Goal: Task Accomplishment & Management: Complete application form

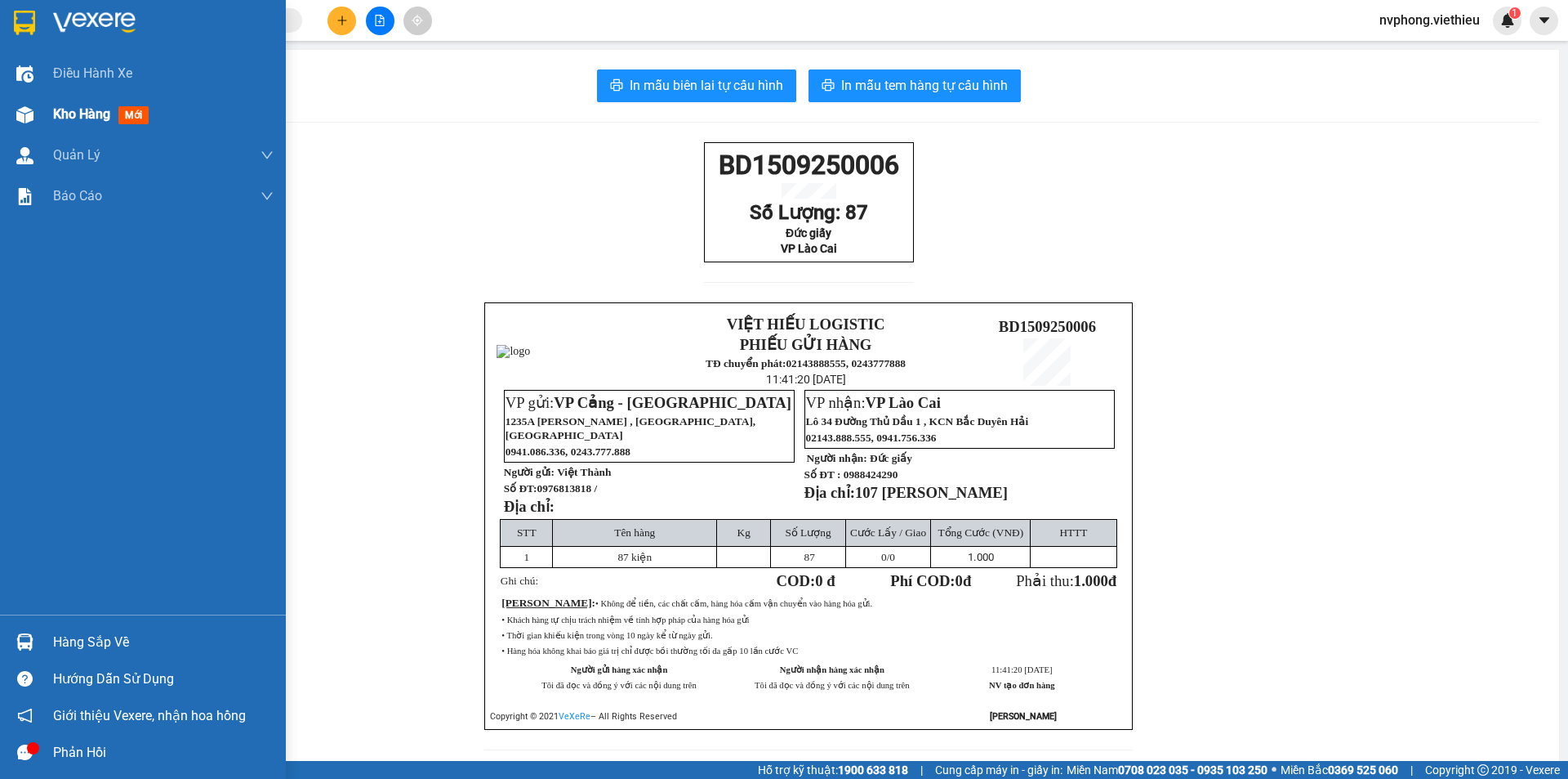
click at [78, 114] on span "Kho hàng" at bounding box center [82, 114] width 57 height 15
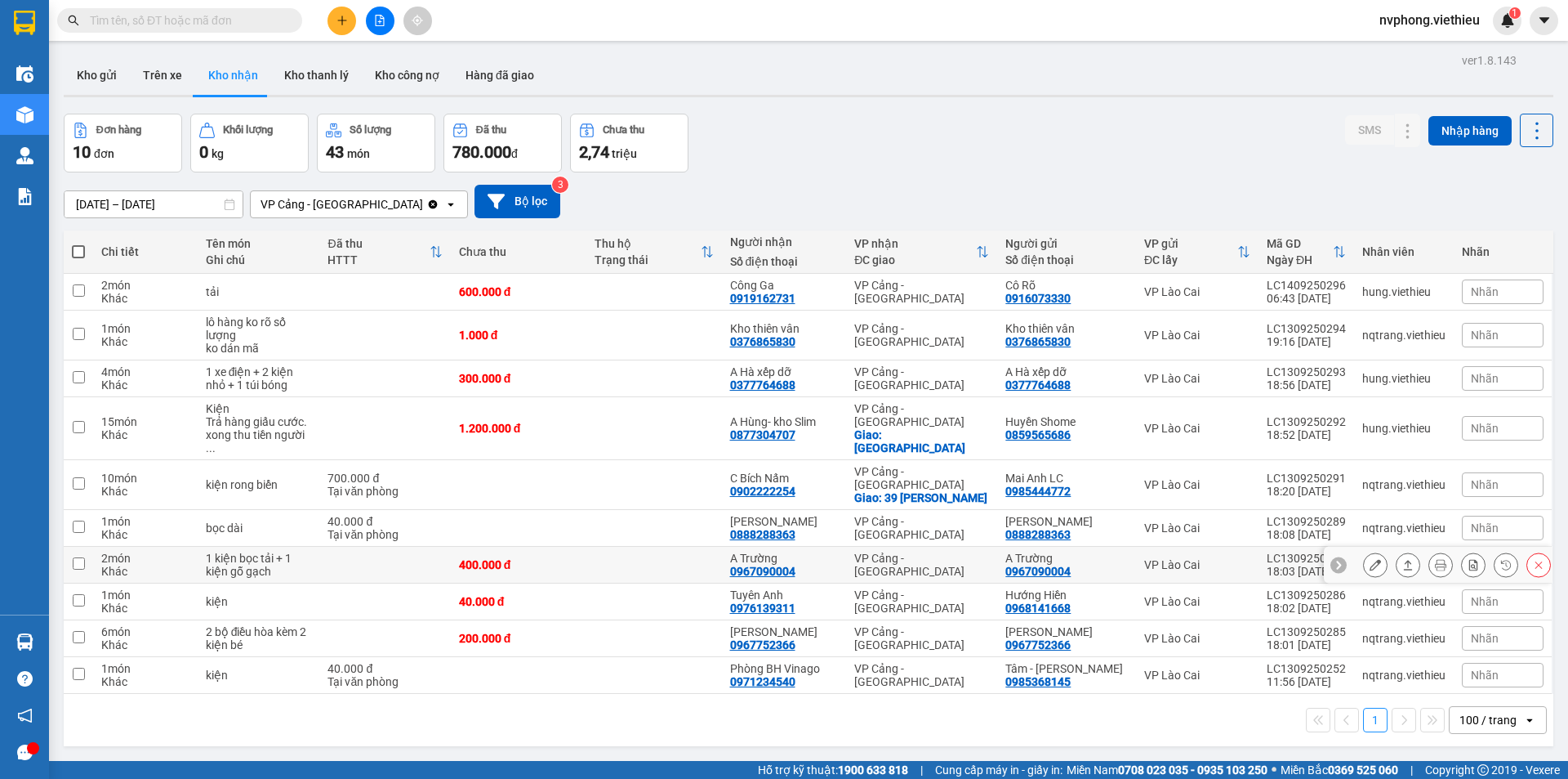
click at [1440, 552] on div at bounding box center [1457, 565] width 188 height 25
click at [1436, 550] on button at bounding box center [1440, 565] width 23 height 29
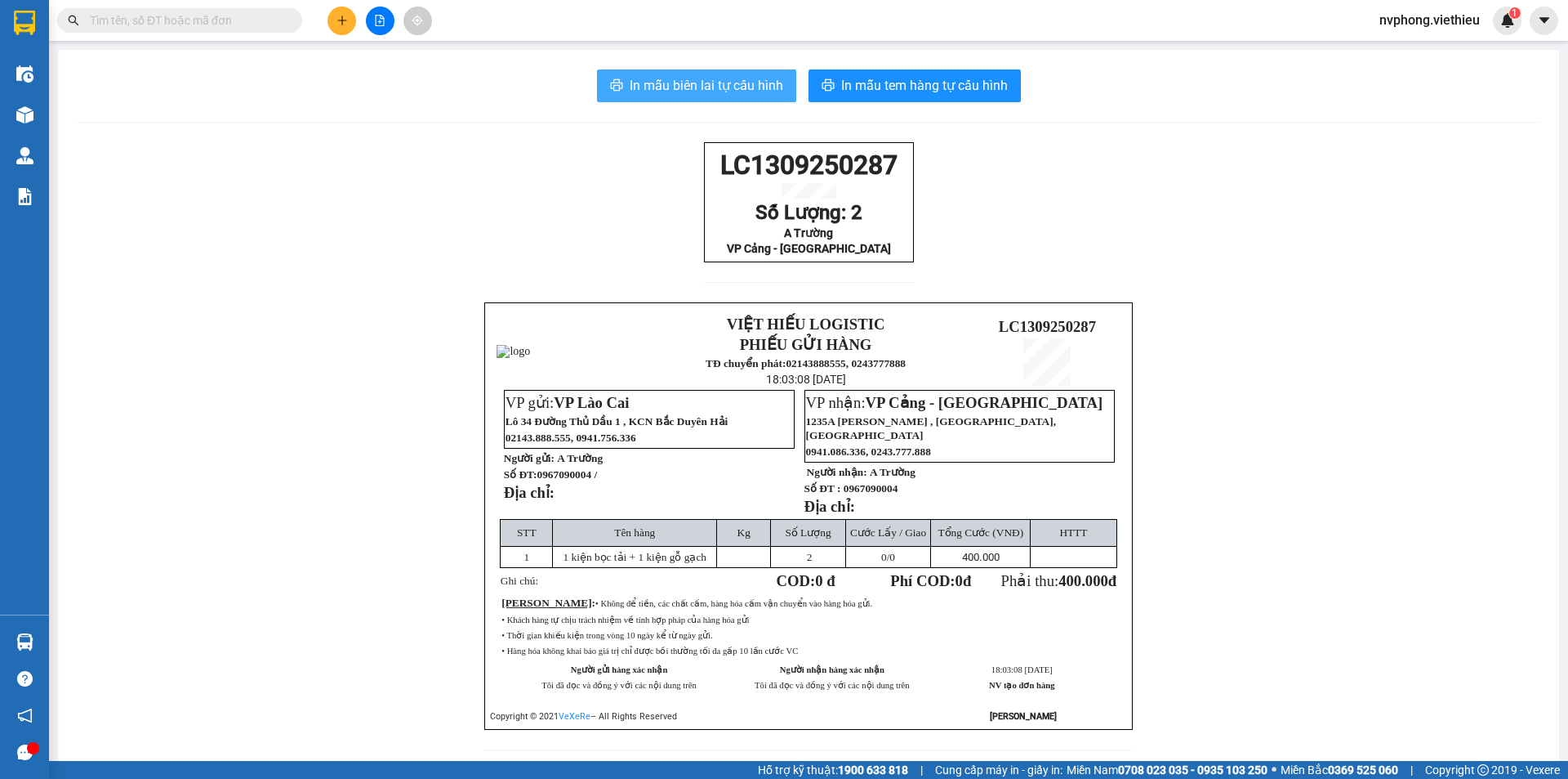
click at [629, 93] on span "In mẫu biên lai tự cấu hình" at bounding box center [705, 85] width 153 height 20
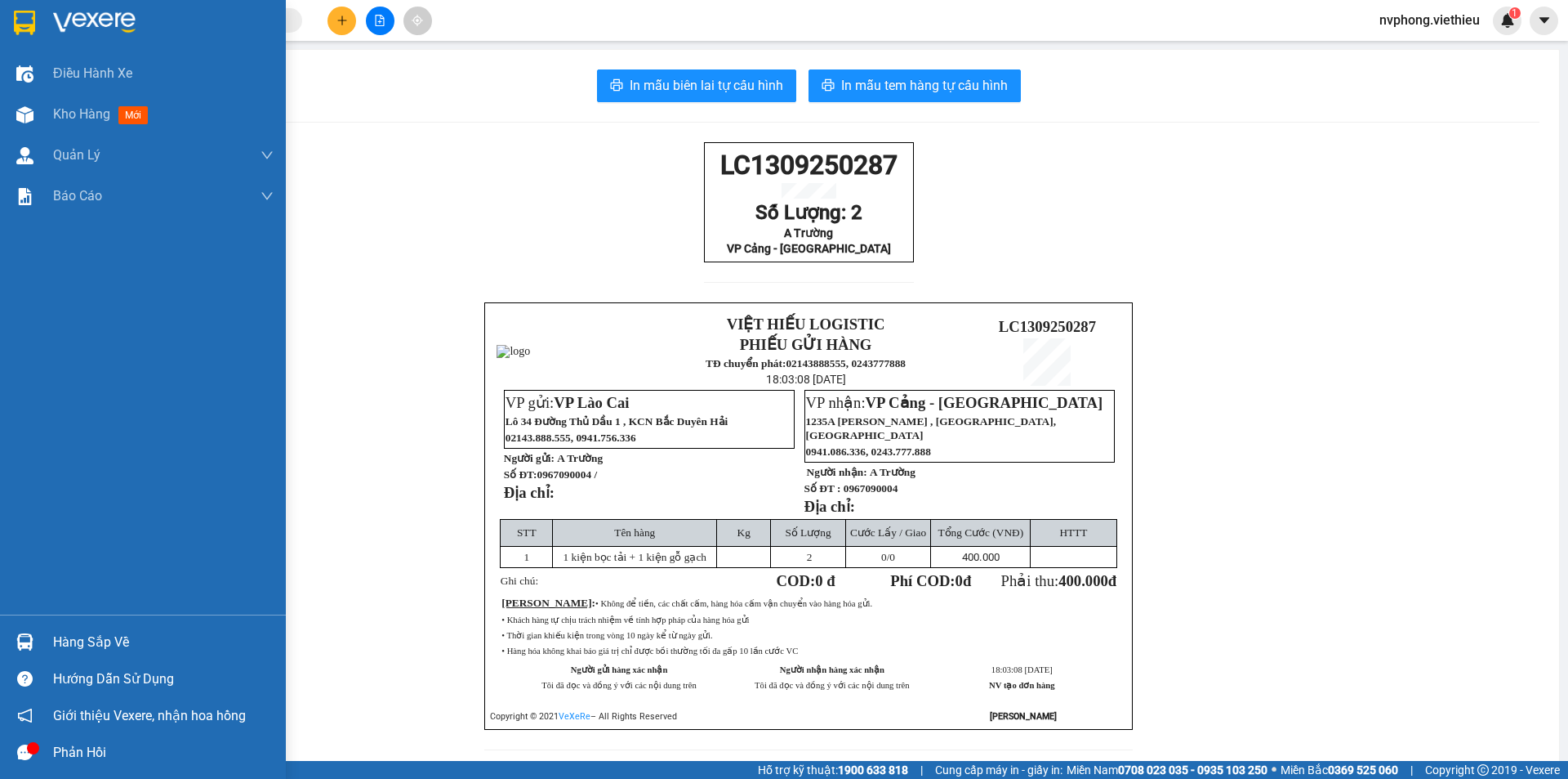
drag, startPoint x: 58, startPoint y: 106, endPoint x: 136, endPoint y: 229, distance: 145.6
click at [58, 107] on span "Kho hàng" at bounding box center [82, 114] width 57 height 15
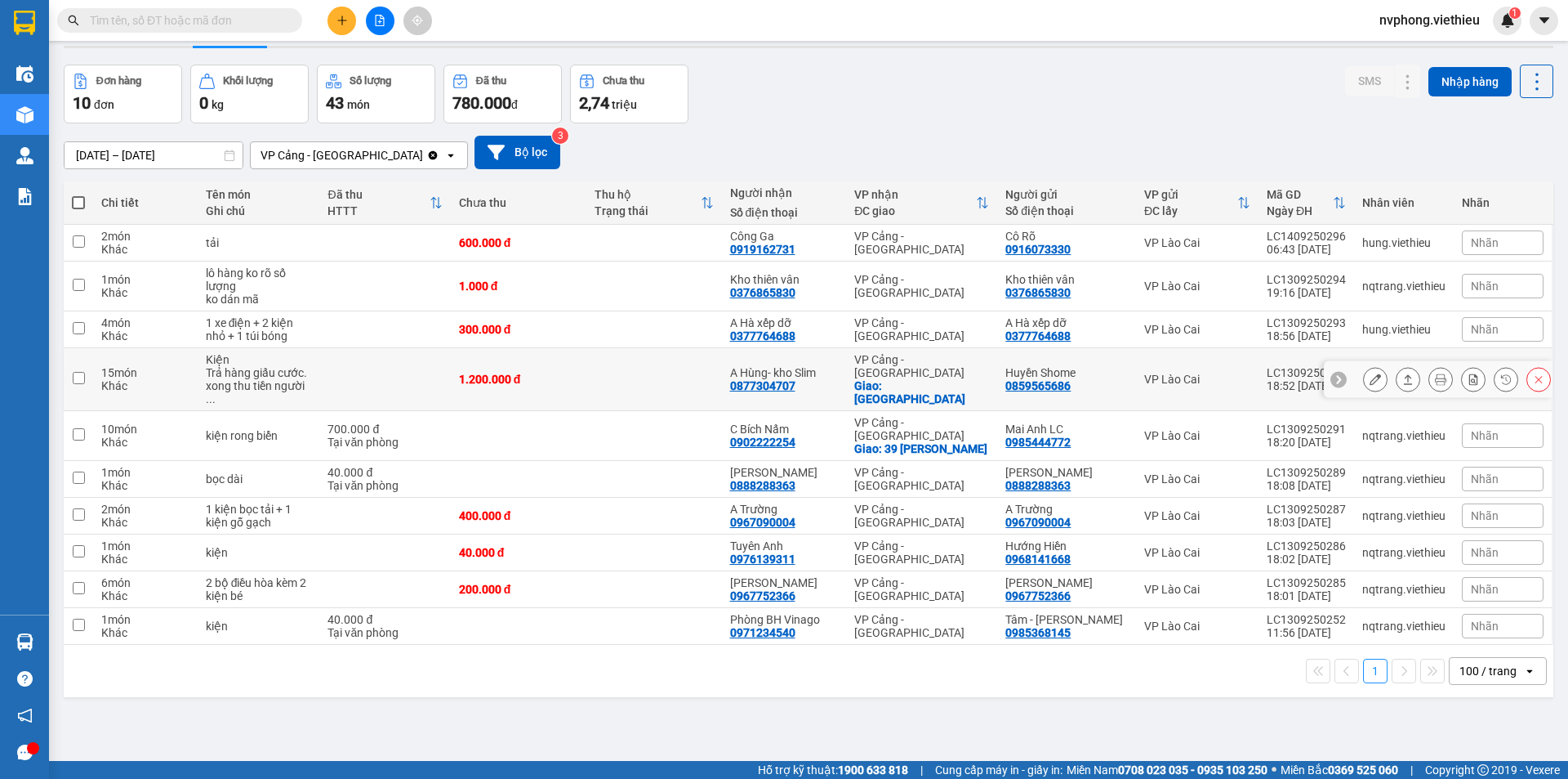
scroll to position [75, 0]
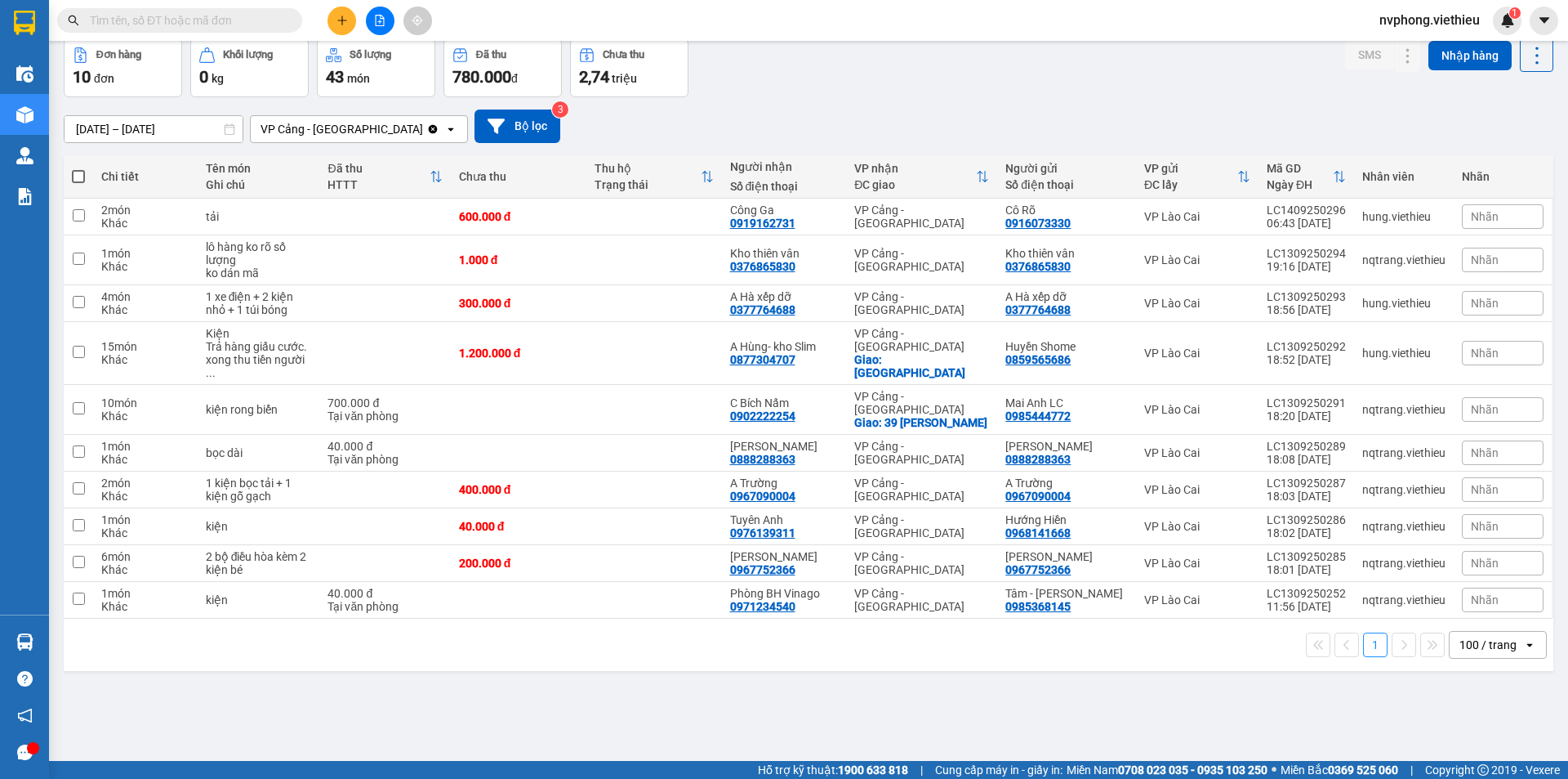
click at [94, 121] on input "[DATE] – [DATE]" at bounding box center [153, 129] width 178 height 26
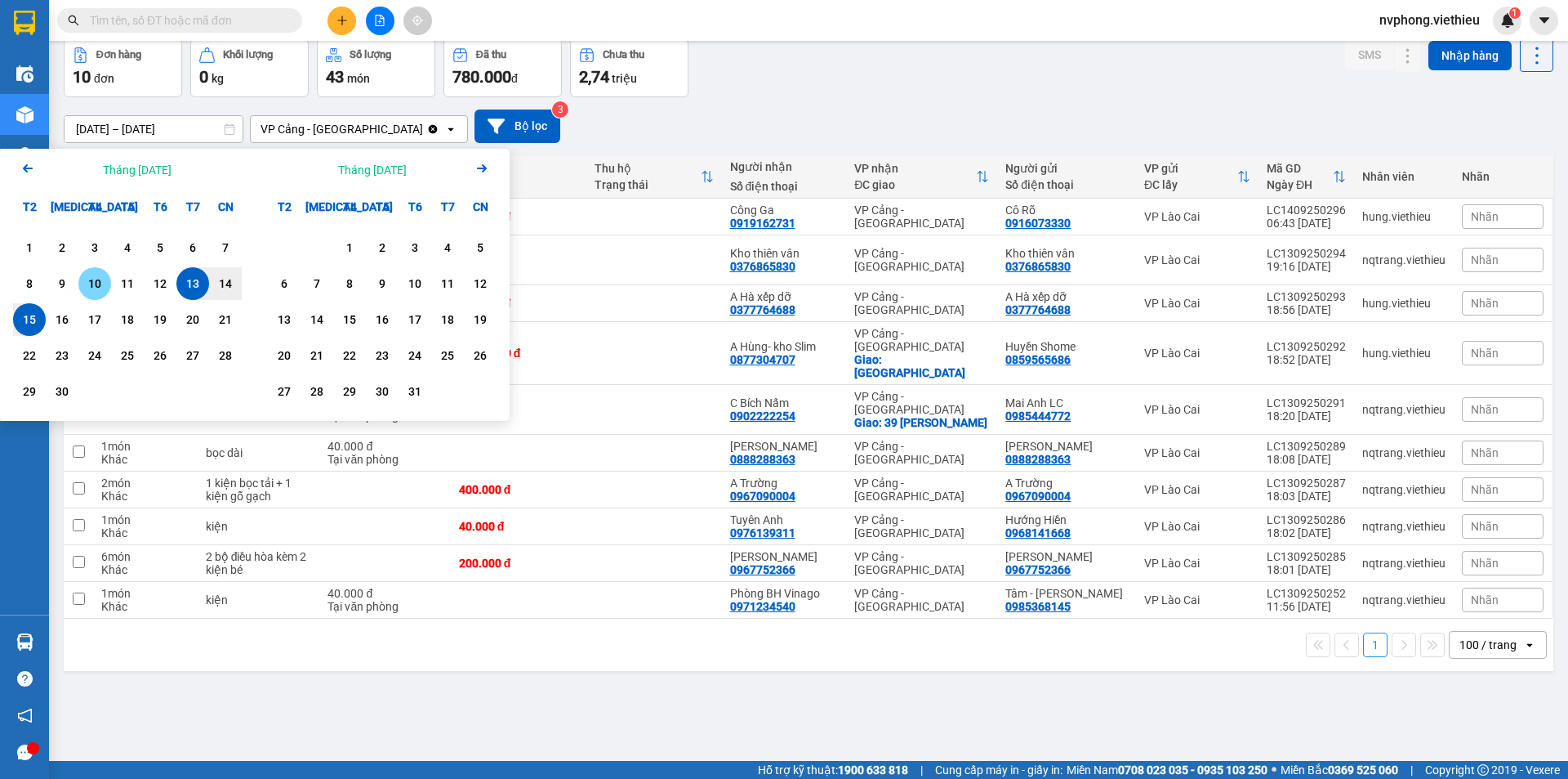
click at [96, 279] on div "10" at bounding box center [94, 283] width 23 height 20
click at [39, 327] on div "15" at bounding box center [30, 319] width 23 height 20
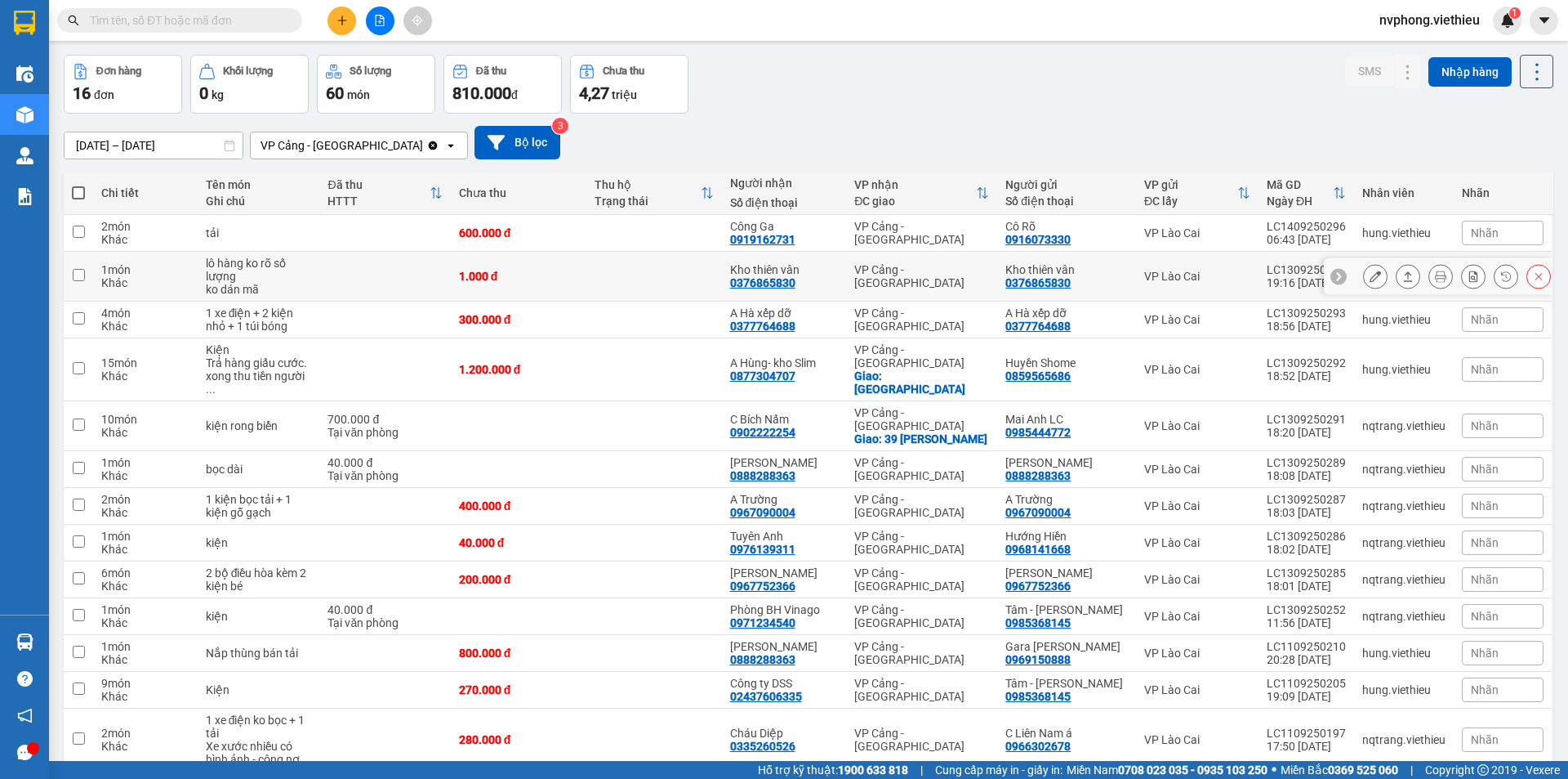
scroll to position [57, 0]
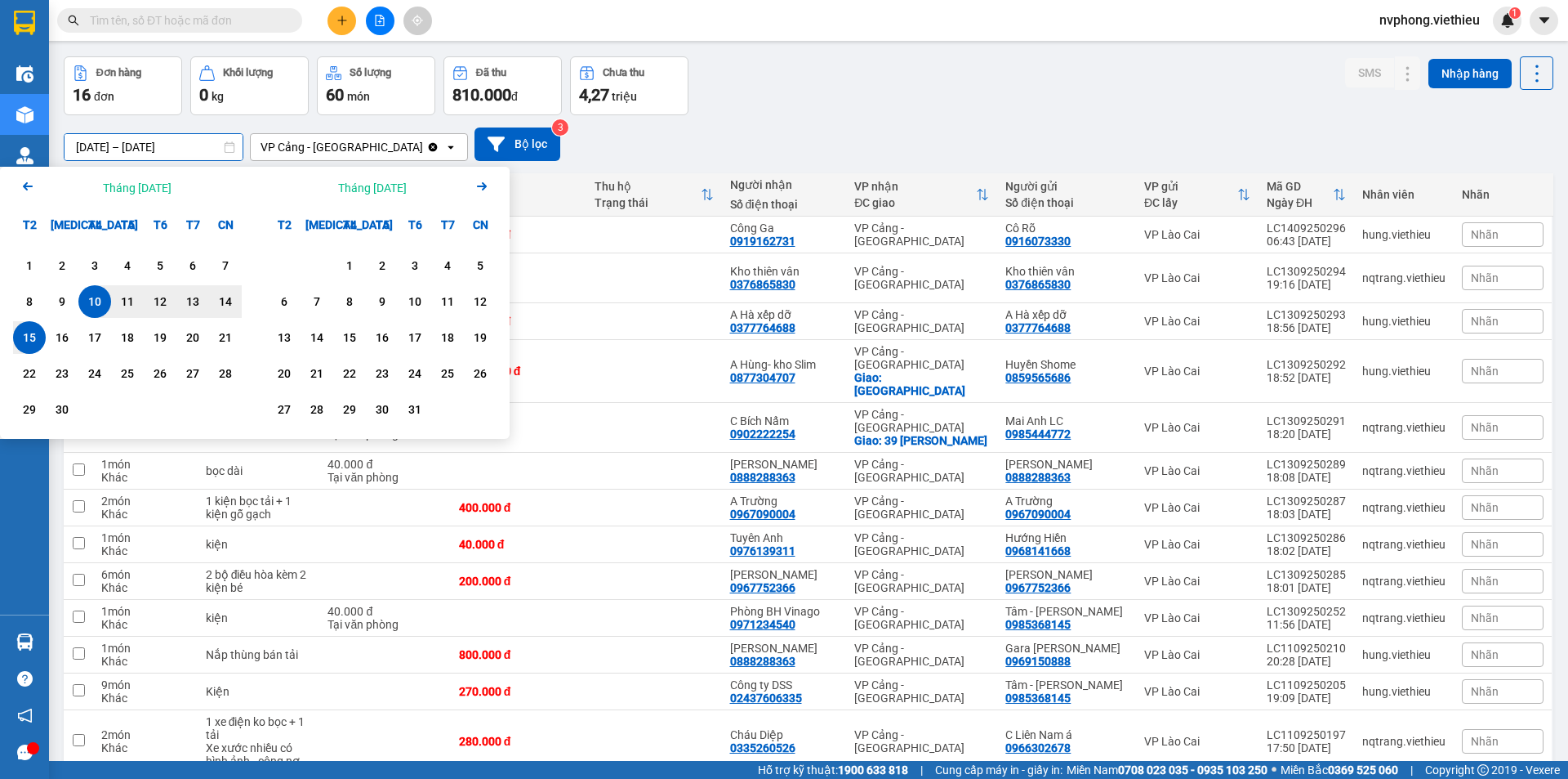
click at [96, 139] on input "[DATE] – [DATE]" at bounding box center [153, 147] width 178 height 26
click at [20, 306] on div "8" at bounding box center [30, 301] width 23 height 20
click at [77, 333] on div "16" at bounding box center [62, 337] width 32 height 32
type input "[DATE] – [DATE]"
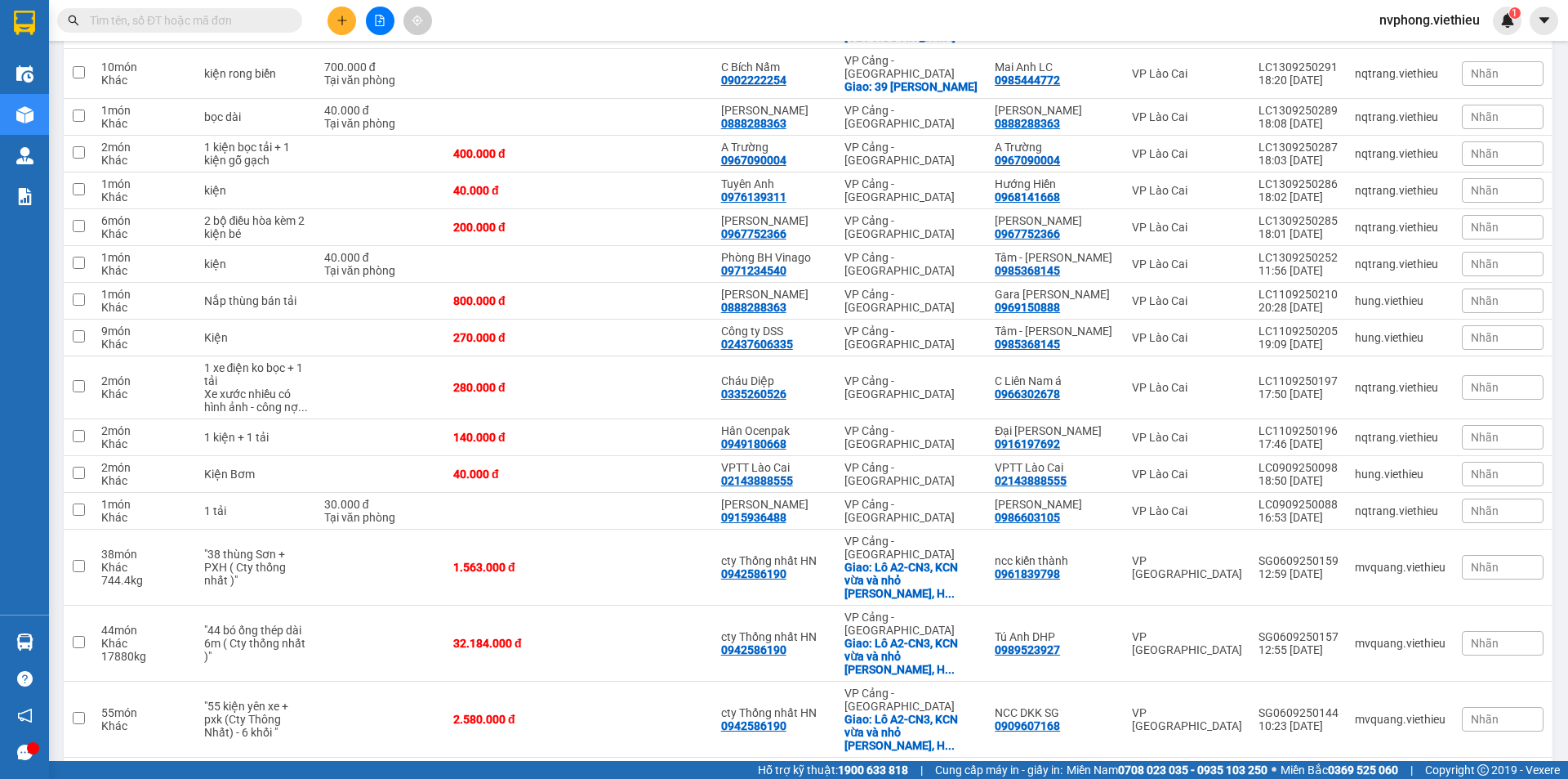
scroll to position [457, 0]
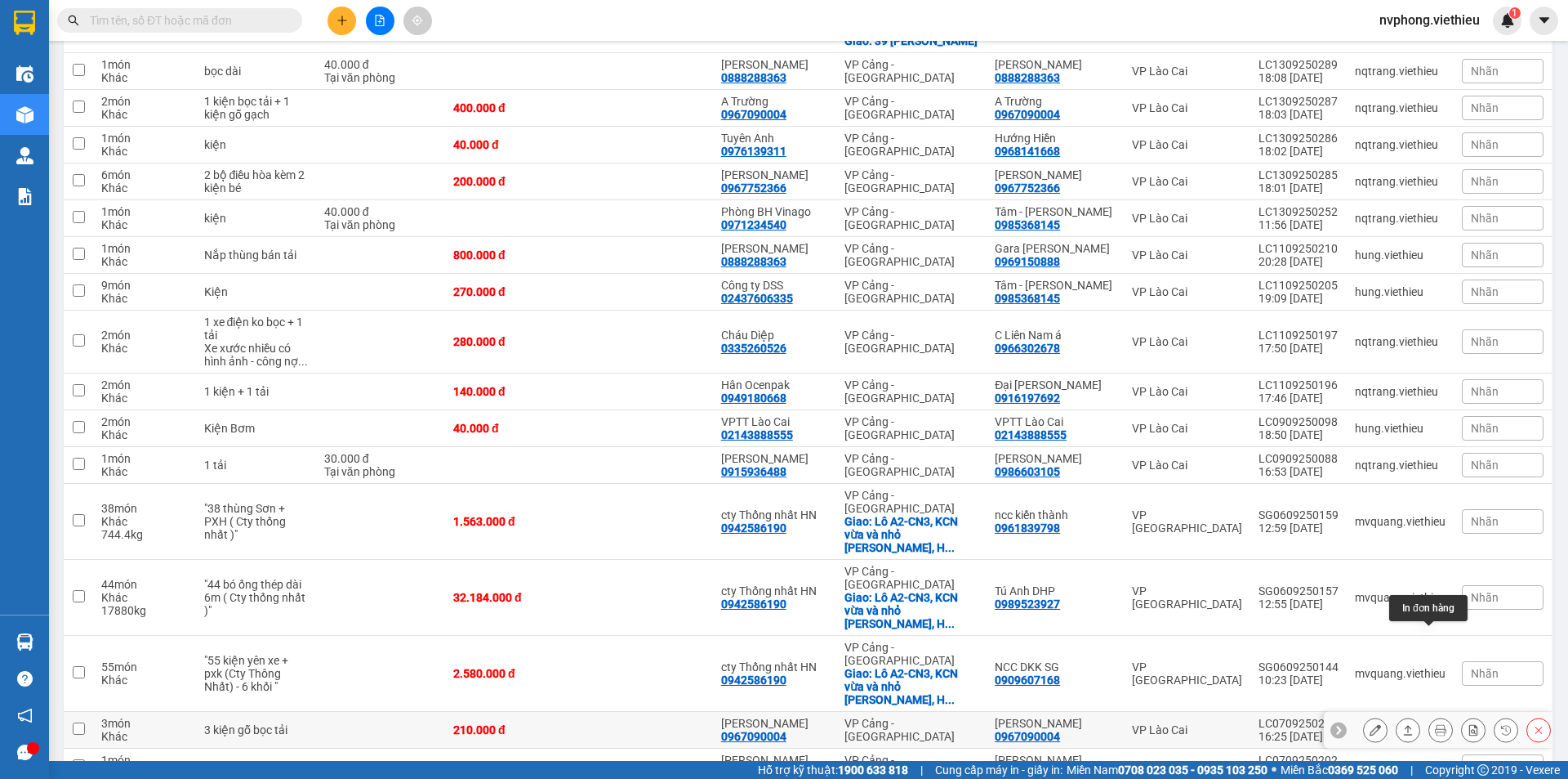
click at [1429, 715] on button at bounding box center [1440, 729] width 23 height 29
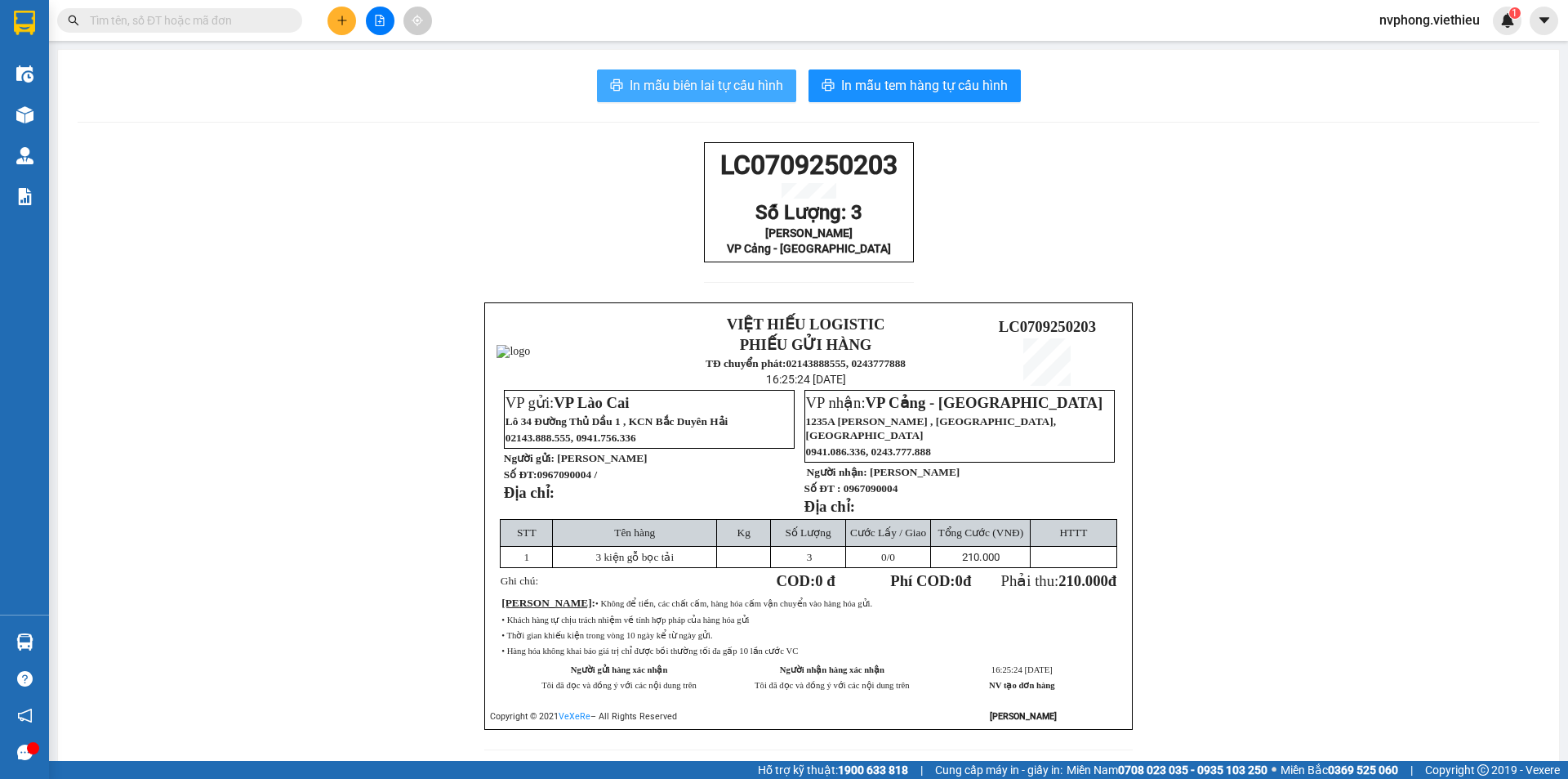
click at [618, 87] on button "In mẫu biên lai tự cấu hình" at bounding box center [696, 86] width 199 height 32
click at [342, 16] on icon "plus" at bounding box center [342, 19] width 1 height 9
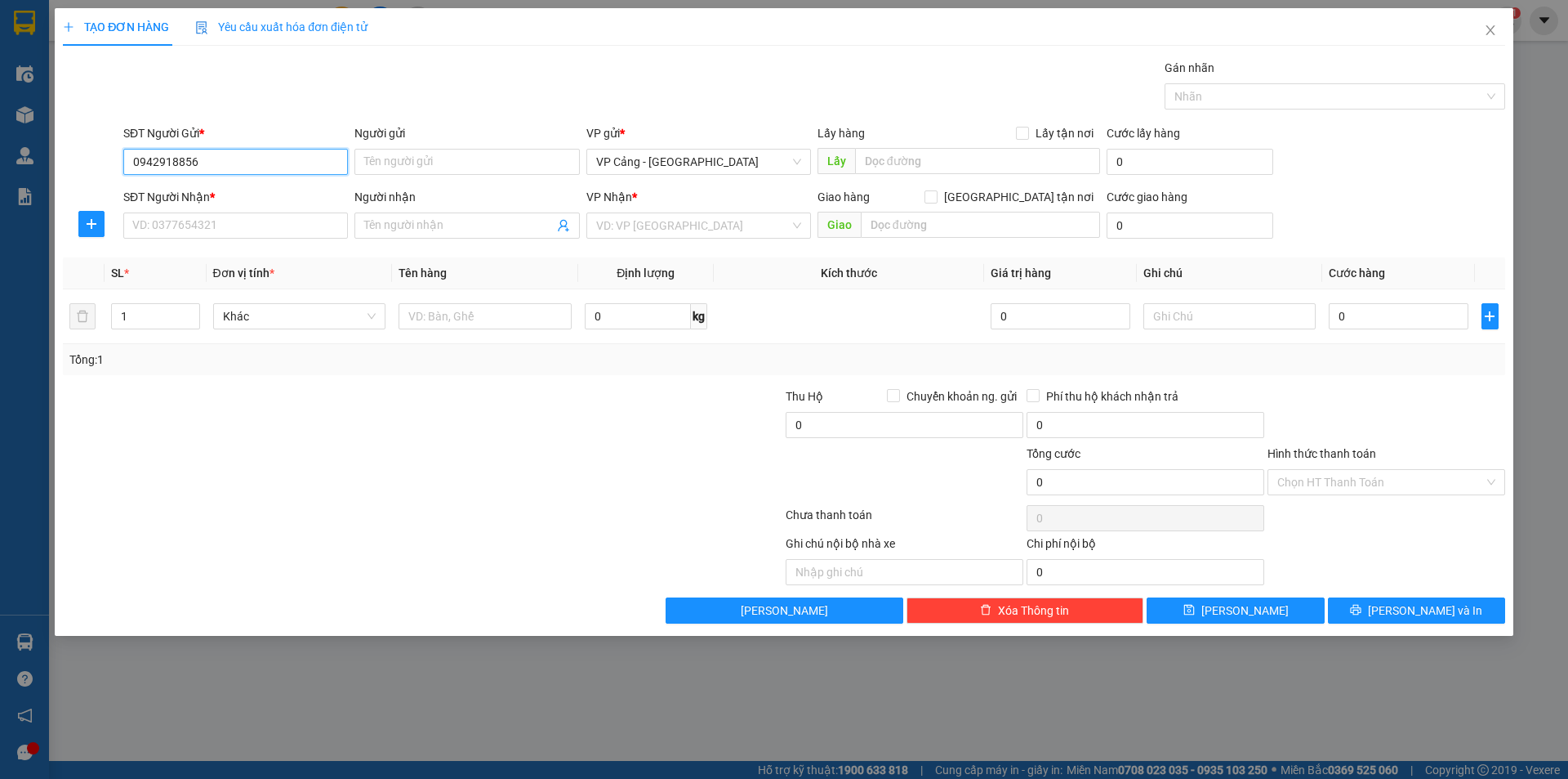
click at [187, 166] on input "0942918856" at bounding box center [236, 161] width 225 height 26
click at [186, 165] on input "0942918856" at bounding box center [236, 161] width 225 height 26
type input "0942918656"
click at [429, 164] on input "Người gửi" at bounding box center [466, 161] width 225 height 26
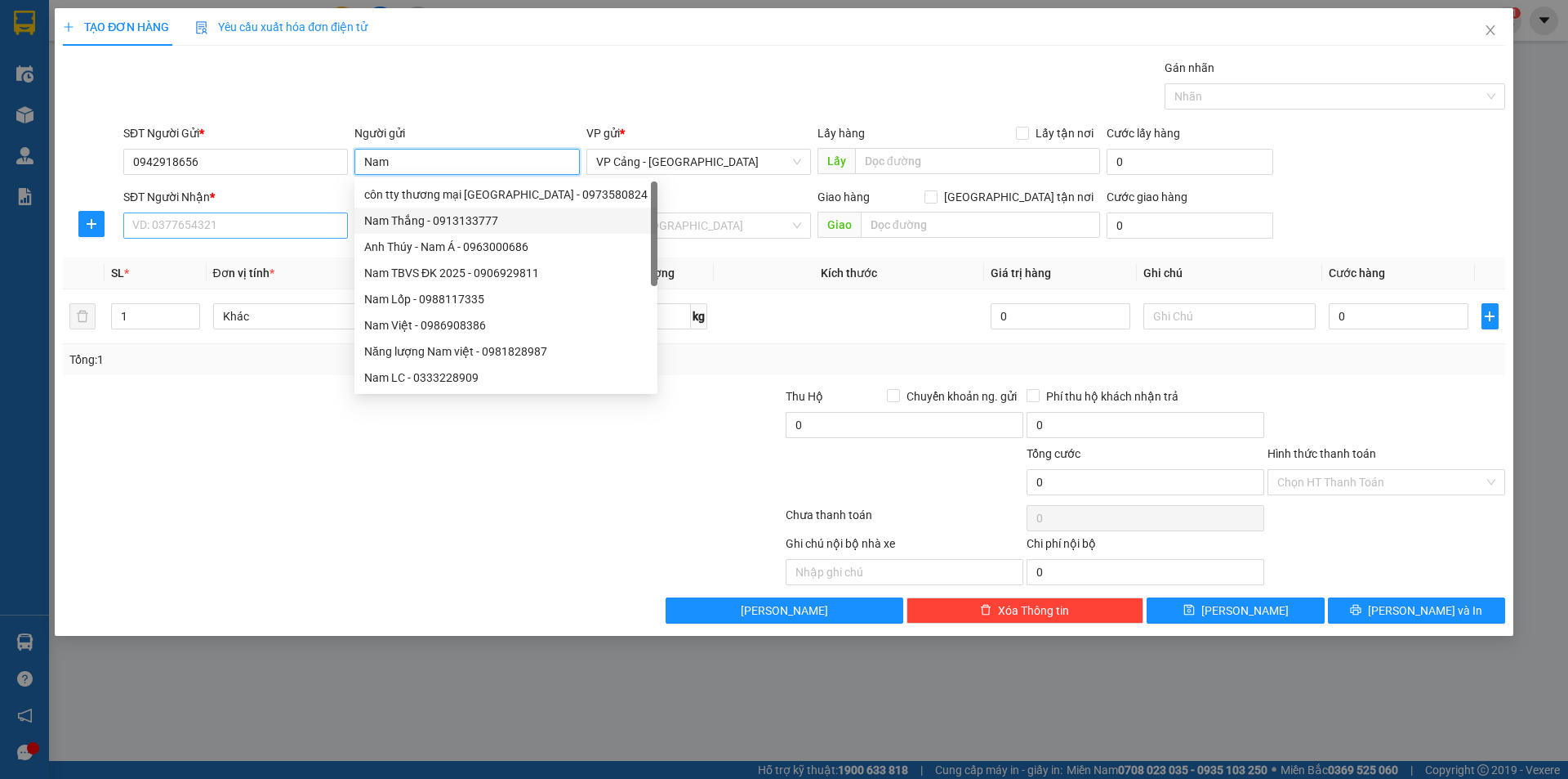
type input "Nam"
click at [239, 231] on input "SĐT Người Nhận *" at bounding box center [236, 225] width 225 height 26
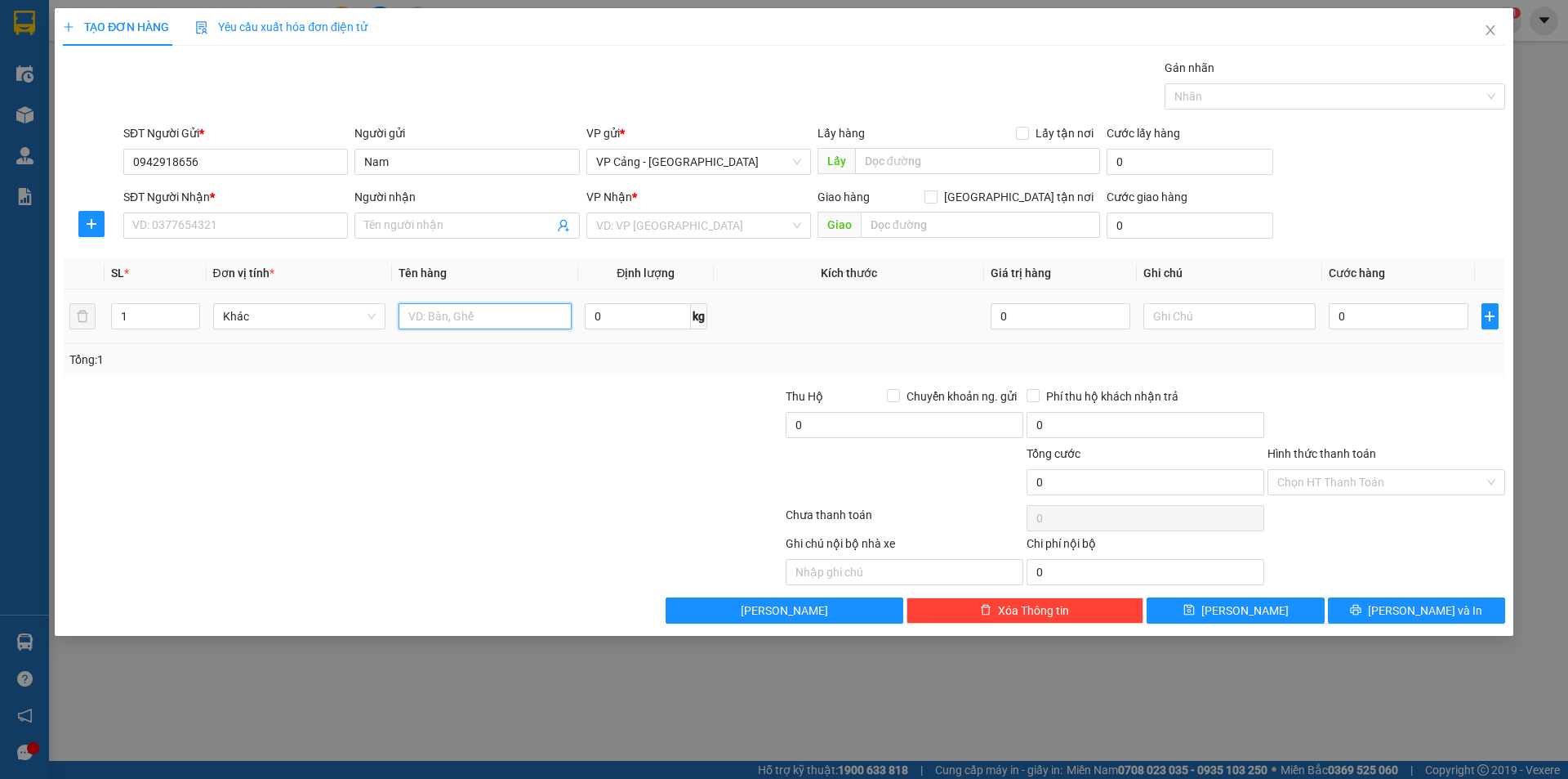
click at [417, 310] on input "text" at bounding box center [486, 315] width 173 height 26
type input "1 bọc đen"
click at [1372, 320] on input "0" at bounding box center [1399, 315] width 139 height 26
type input "4"
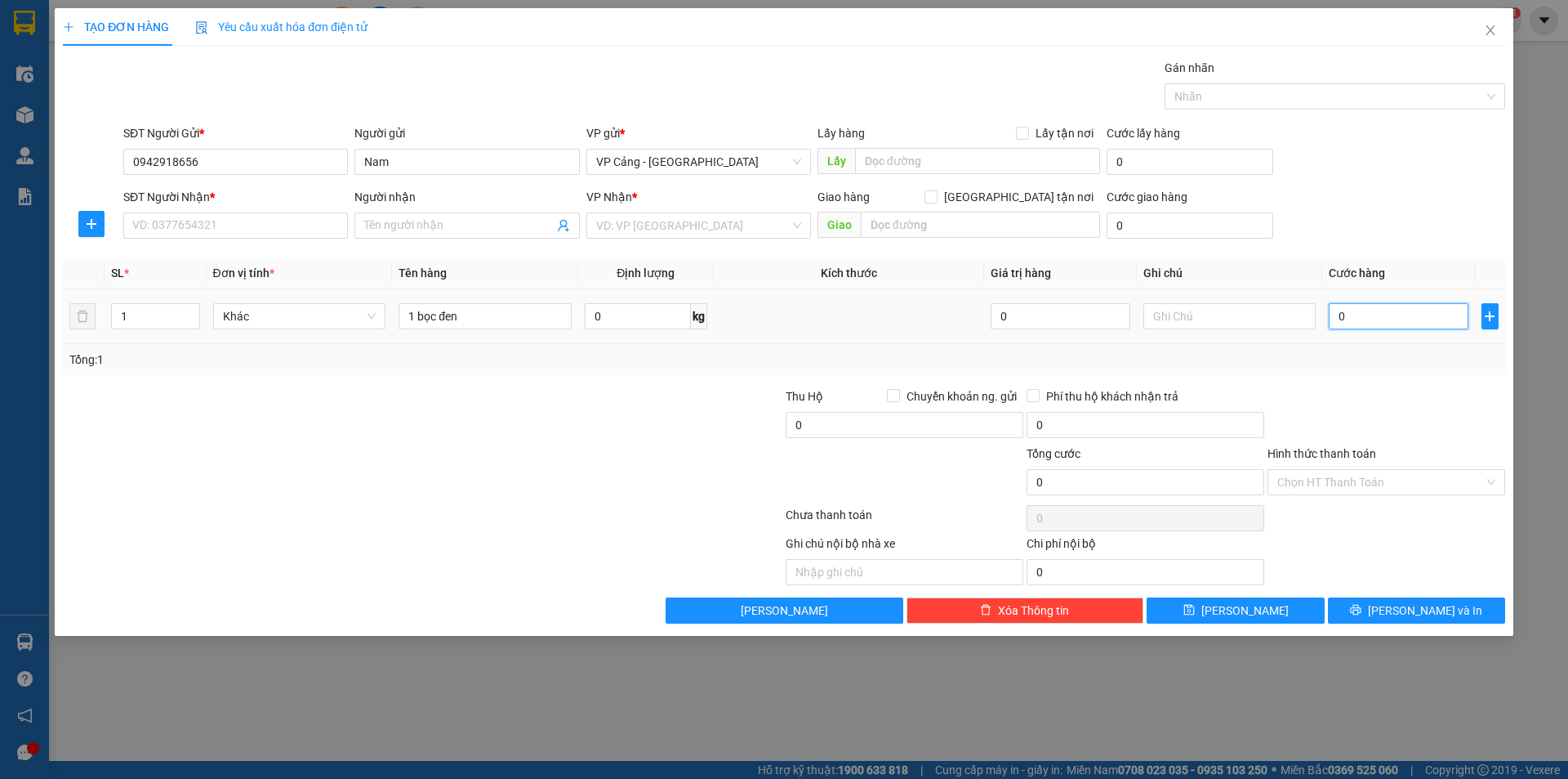
type input "4"
type input "40"
type input "40.000"
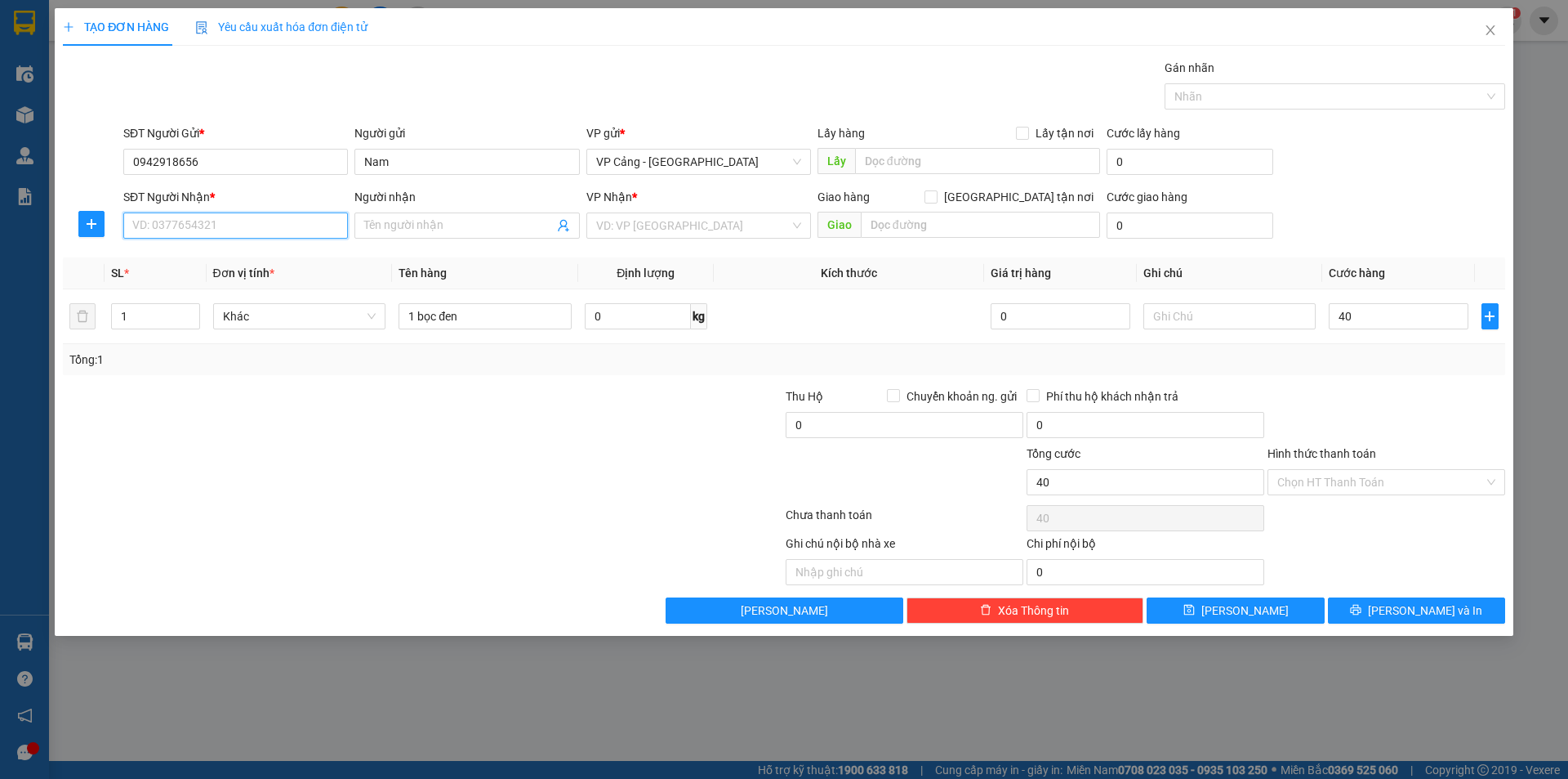
type input "40.000"
click at [305, 224] on input "SĐT Người Nhận *" at bounding box center [236, 225] width 225 height 26
type input "0912707586"
click at [439, 229] on input "Người nhận" at bounding box center [459, 225] width 189 height 18
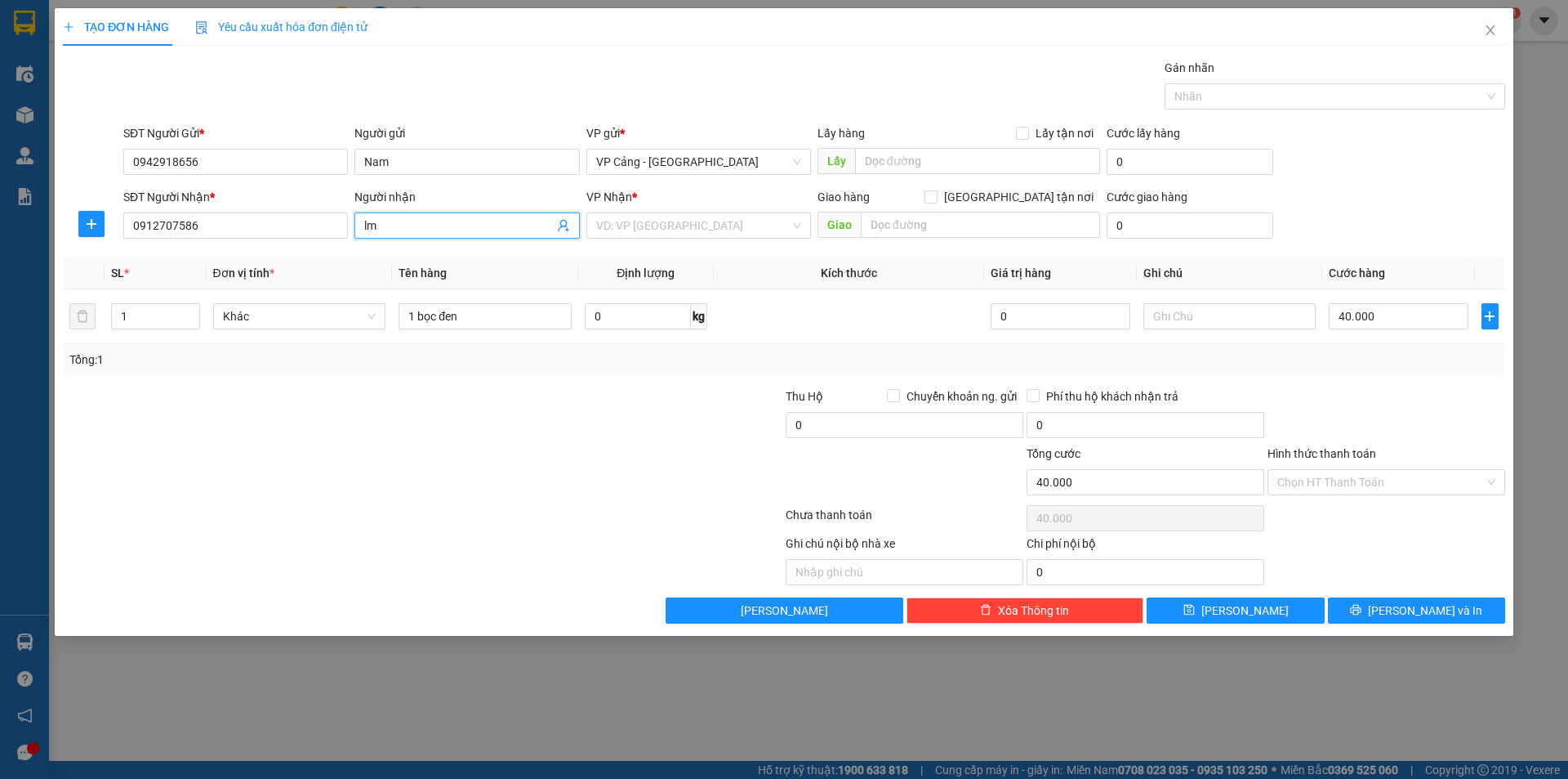
type input "l"
type input "[PERSON_NAME]"
click at [634, 227] on input "search" at bounding box center [692, 226] width 193 height 25
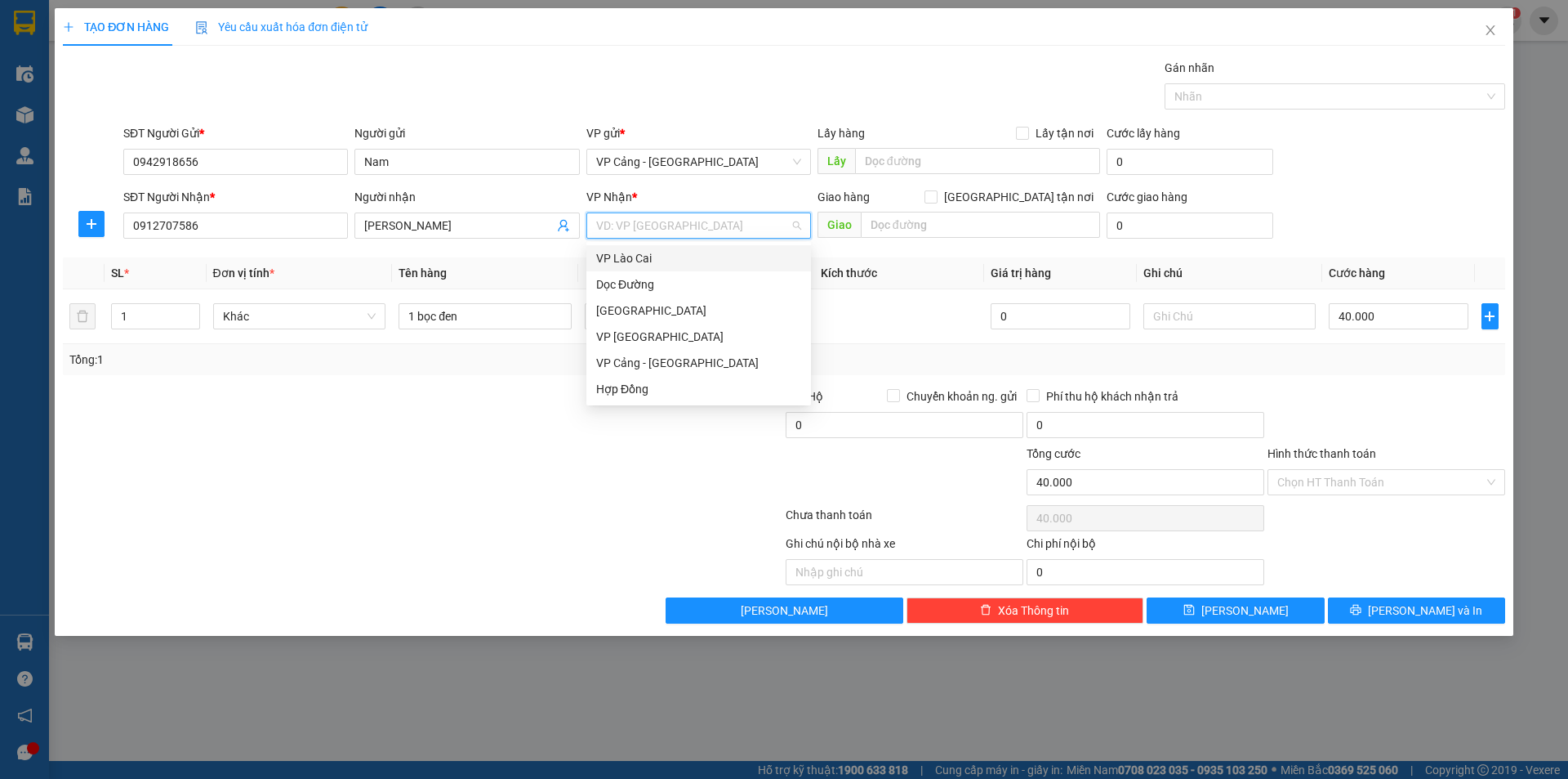
click at [615, 261] on div "VP Lào Cai" at bounding box center [698, 258] width 205 height 18
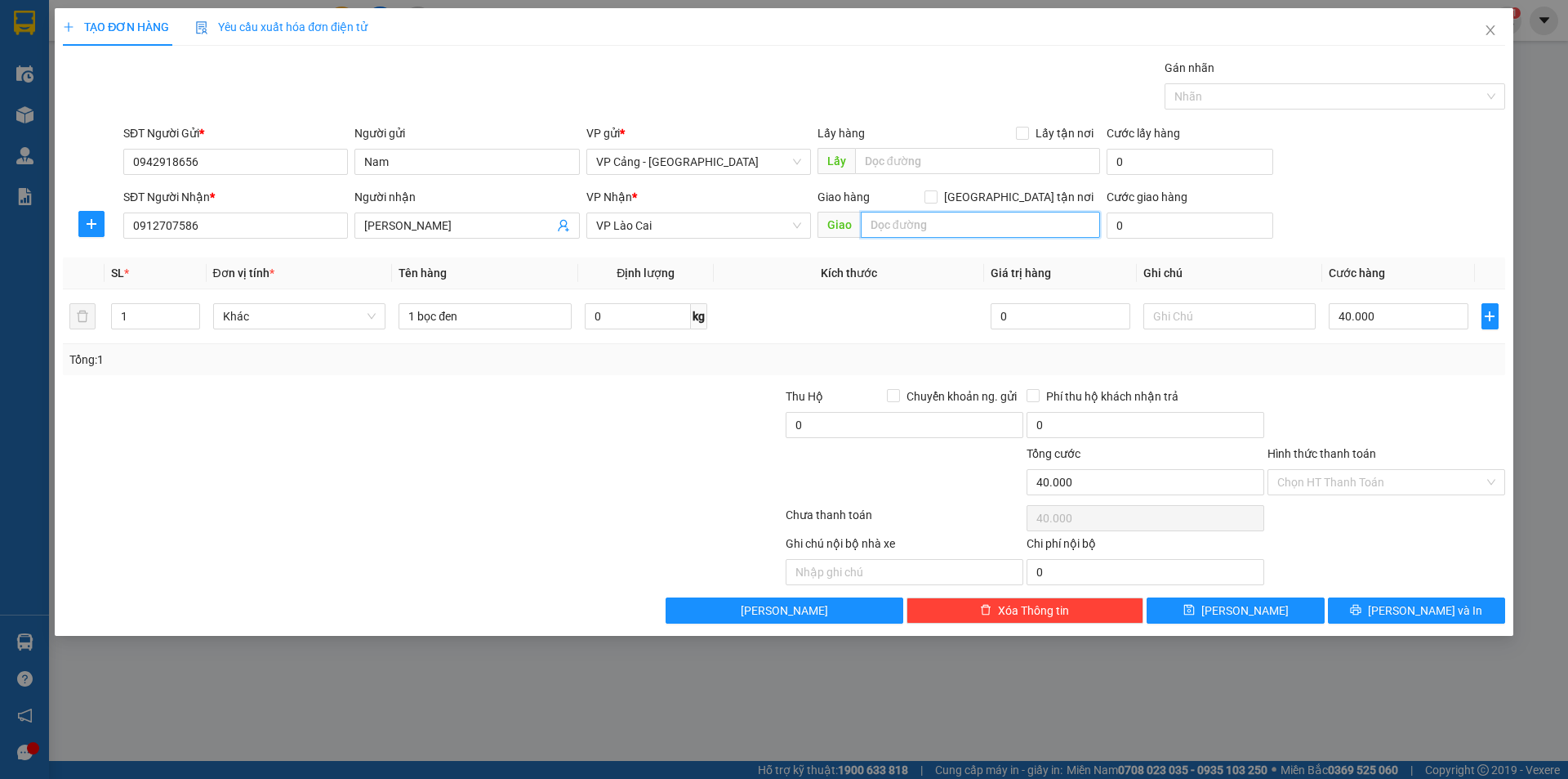
click at [951, 222] on input "text" at bounding box center [980, 224] width 239 height 26
type input "lào cai"
click at [936, 197] on input "[GEOGRAPHIC_DATA] tận nơi" at bounding box center [930, 196] width 11 height 11
checkbox input "true"
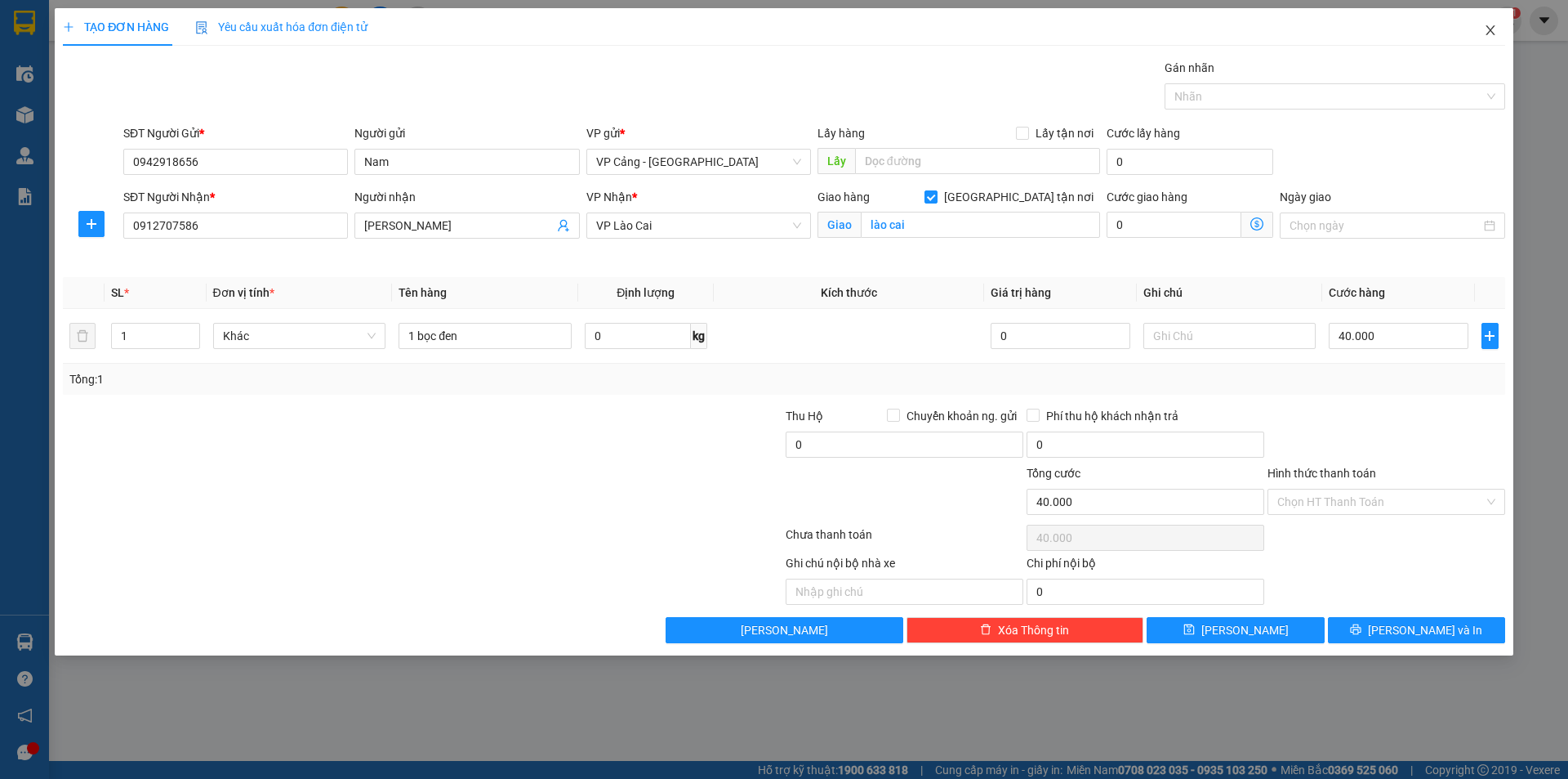
click at [1488, 31] on icon "close" at bounding box center [1491, 30] width 13 height 13
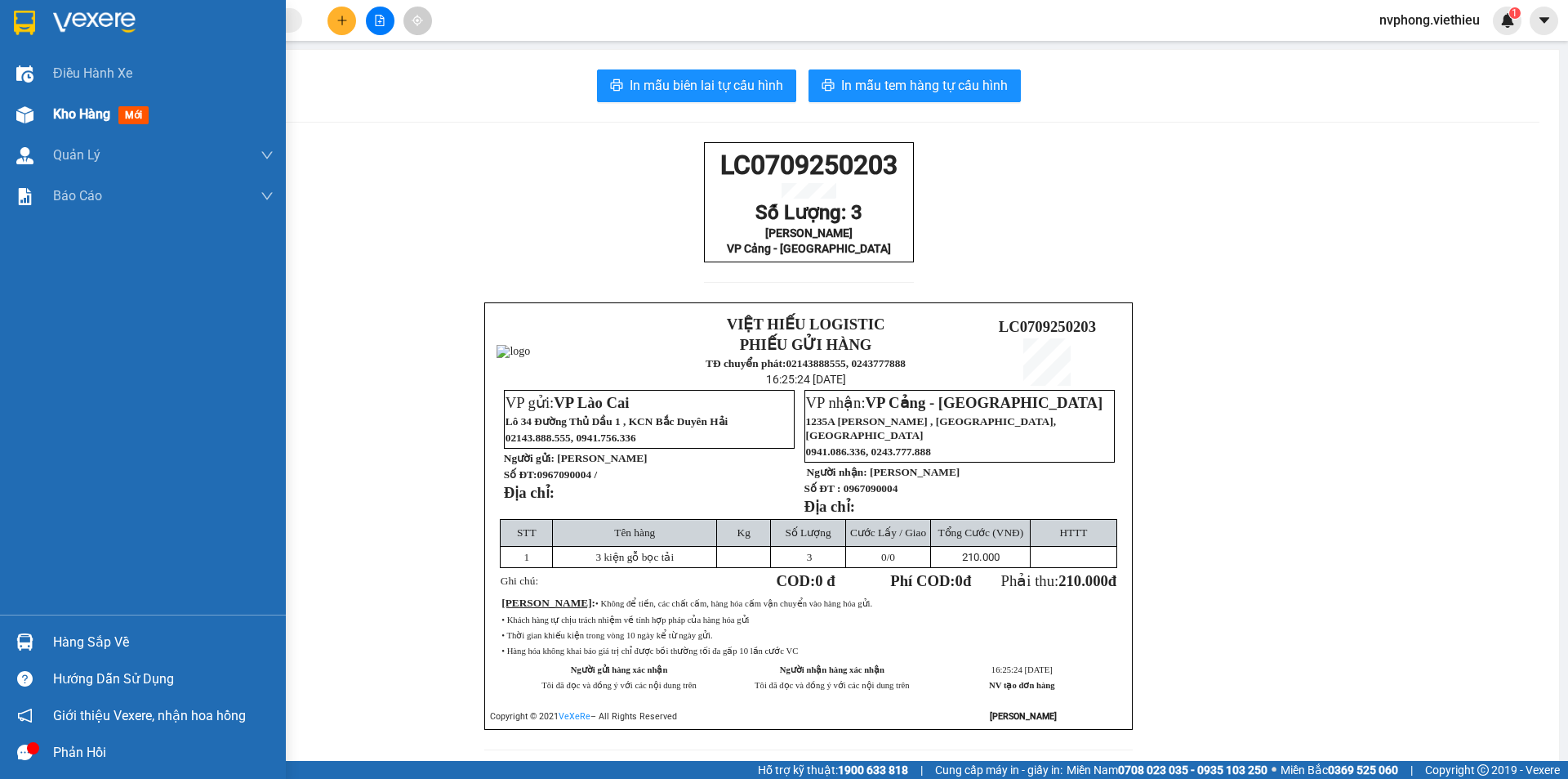
click at [42, 114] on div "Kho hàng mới" at bounding box center [143, 114] width 286 height 41
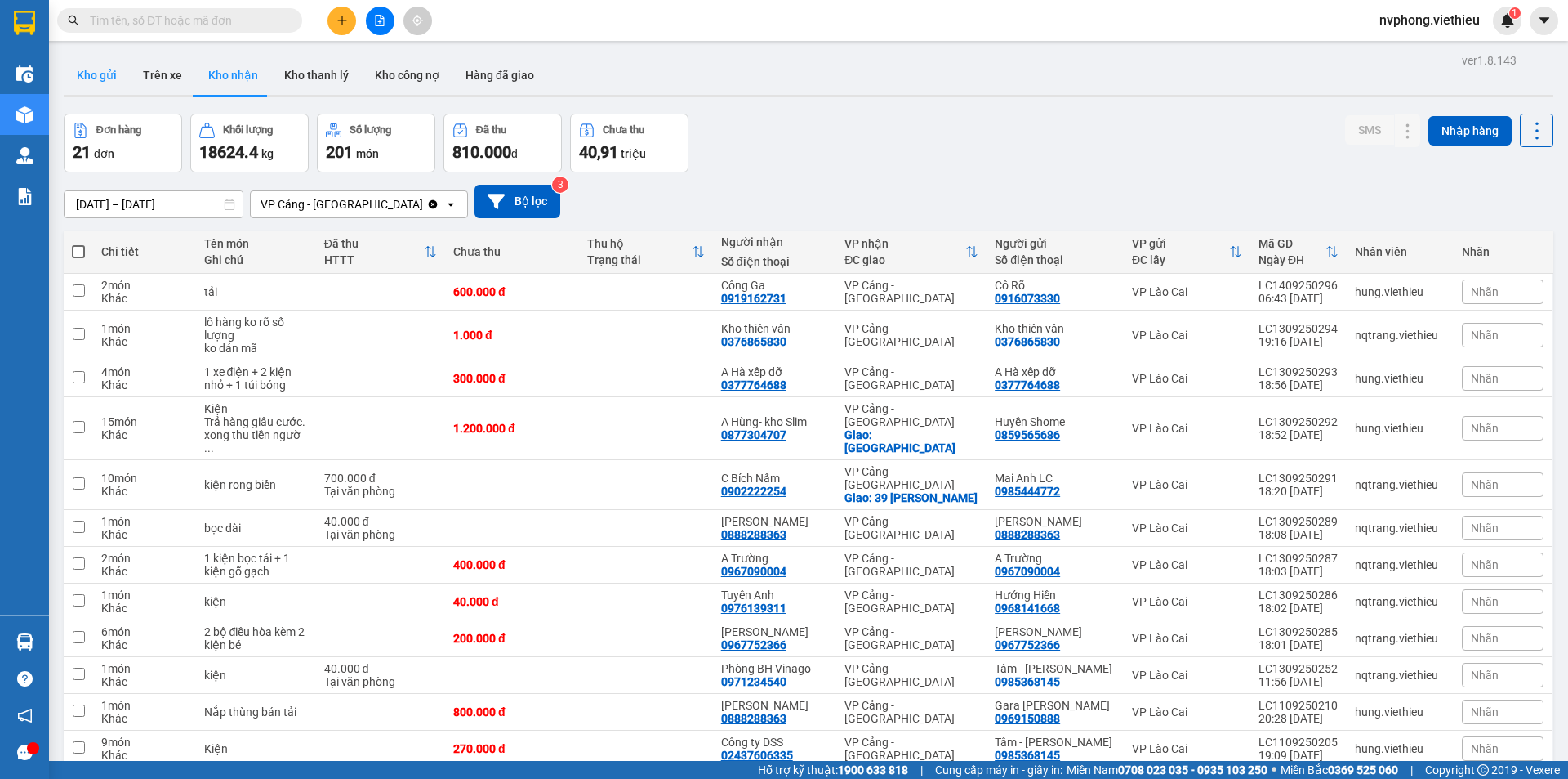
click at [85, 71] on button "Kho gửi" at bounding box center [96, 74] width 66 height 39
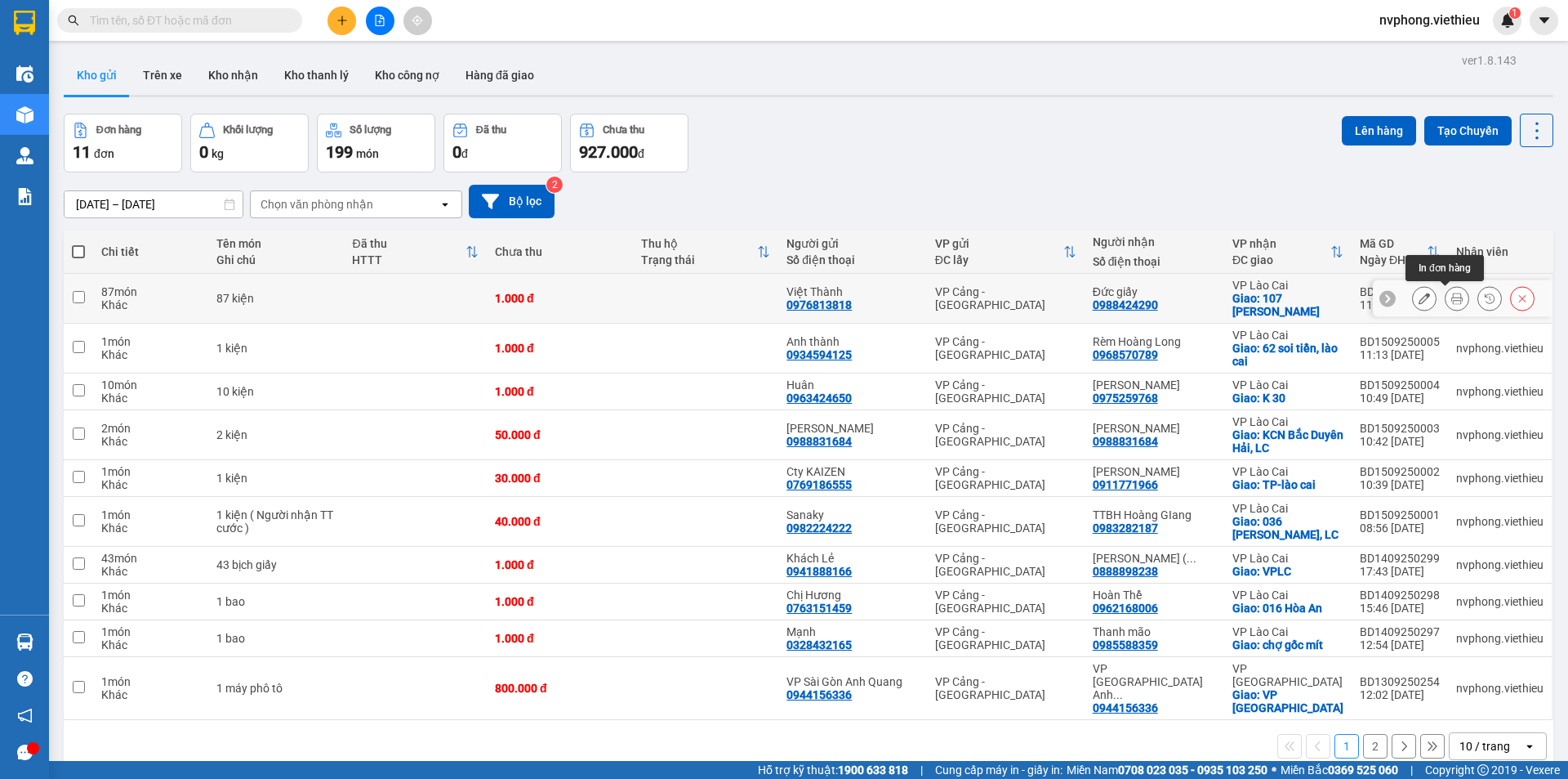
click at [1451, 296] on icon at bounding box center [1457, 298] width 11 height 11
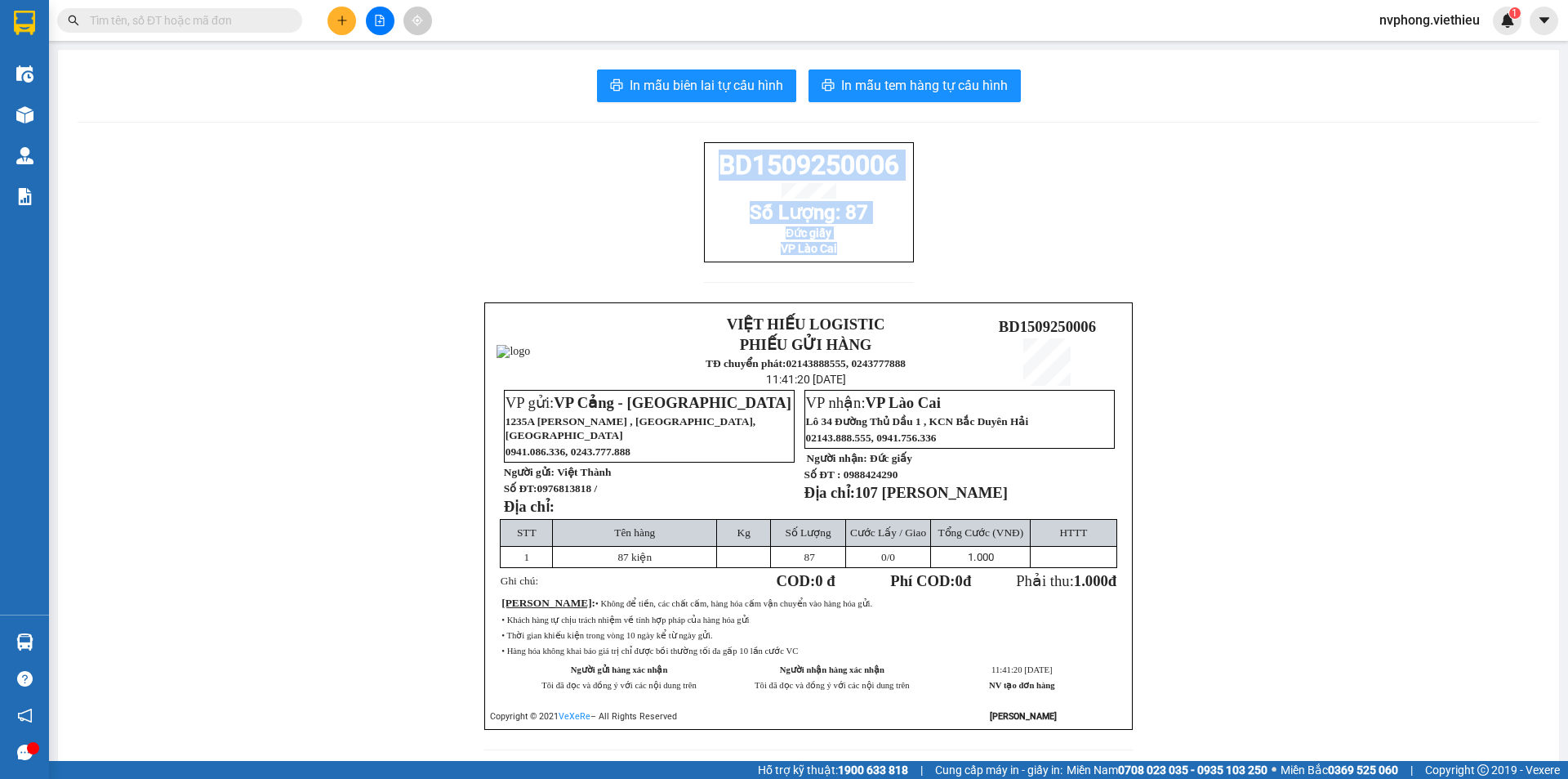
drag, startPoint x: 860, startPoint y: 274, endPoint x: 684, endPoint y: 154, distance: 213.0
click at [684, 154] on div "BD1509250006 Số Lượng: 87 Đức giấy VP [GEOGRAPHIC_DATA] VIỆT HIẾU LOGISTIC PHIẾ…" at bounding box center [808, 455] width 1462 height 628
copy div "BD1509250006 Số Lượng: 87 Đức giấy VP Lào Cai"
click at [342, 19] on icon "plus" at bounding box center [342, 19] width 1 height 9
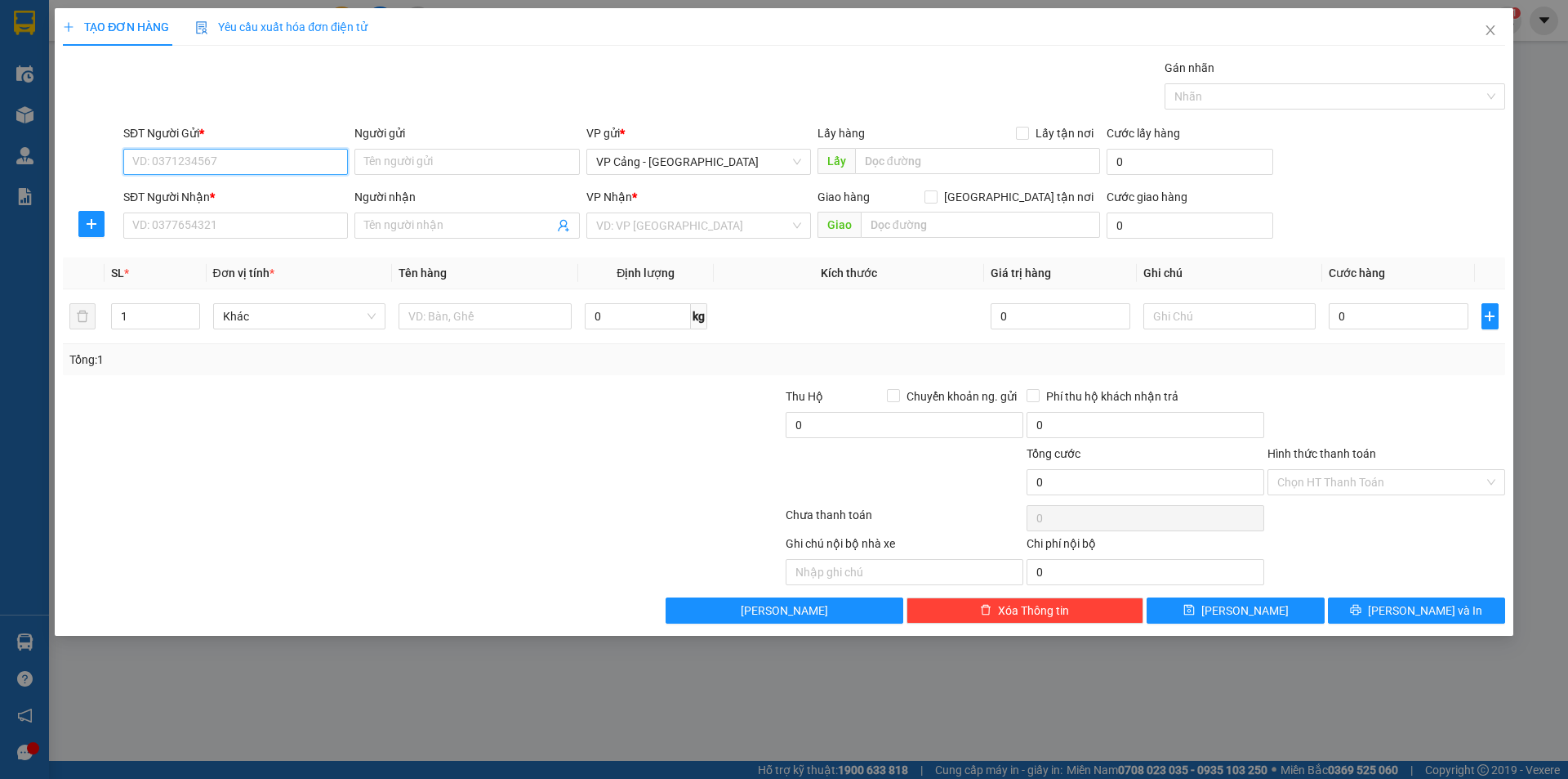
click at [255, 156] on input "SĐT Người Gửi *" at bounding box center [236, 161] width 225 height 26
click at [268, 199] on div "0982401901 - Chị Hoa" at bounding box center [235, 194] width 205 height 18
type input "0982401901"
type input "Chị Hoa"
type input "0982401901"
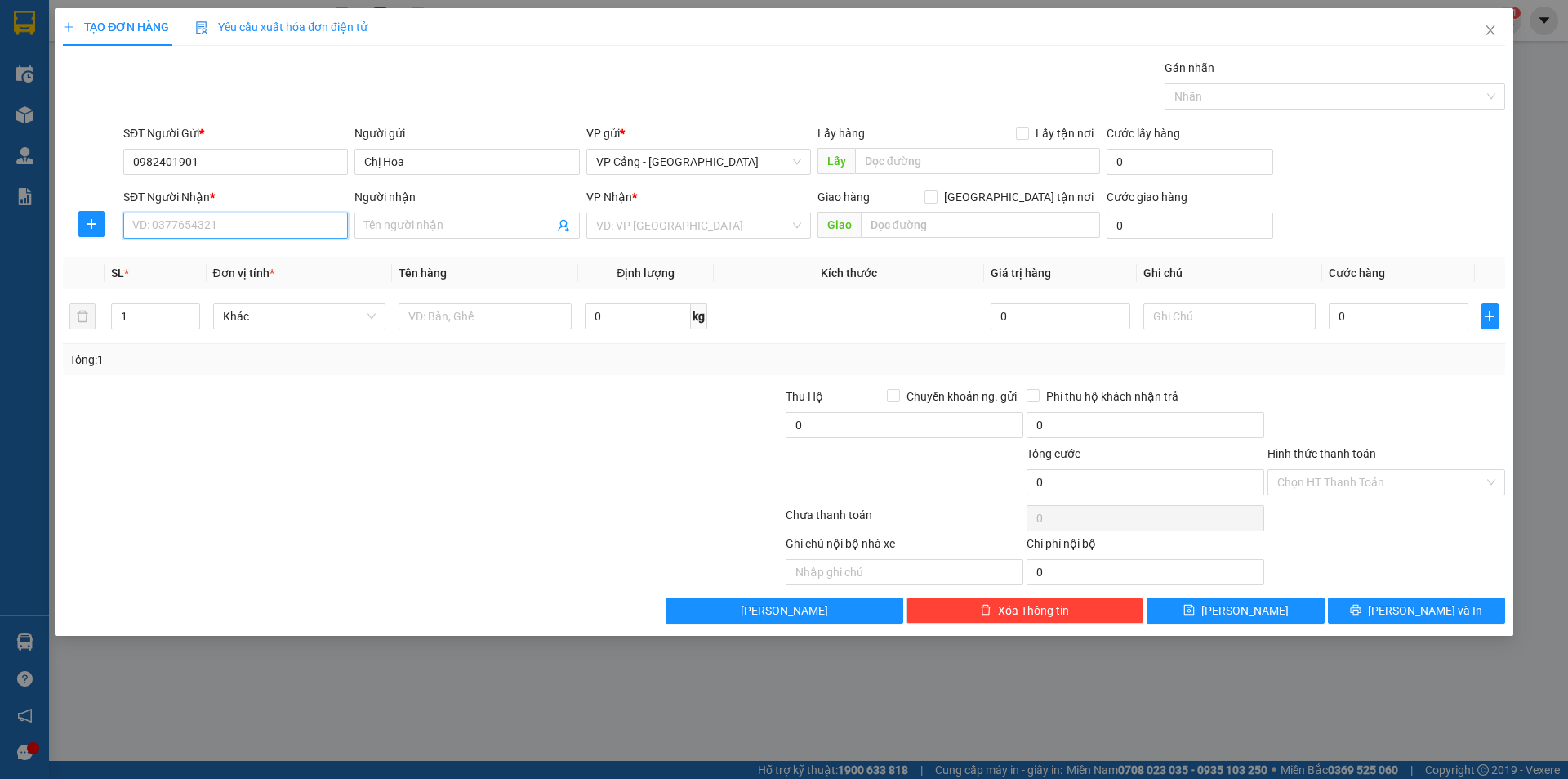
click at [217, 227] on input "SĐT Người Nhận *" at bounding box center [236, 225] width 225 height 26
click at [210, 255] on div "0354260712 - [PERSON_NAME]" at bounding box center [235, 258] width 205 height 18
type input "0354260712"
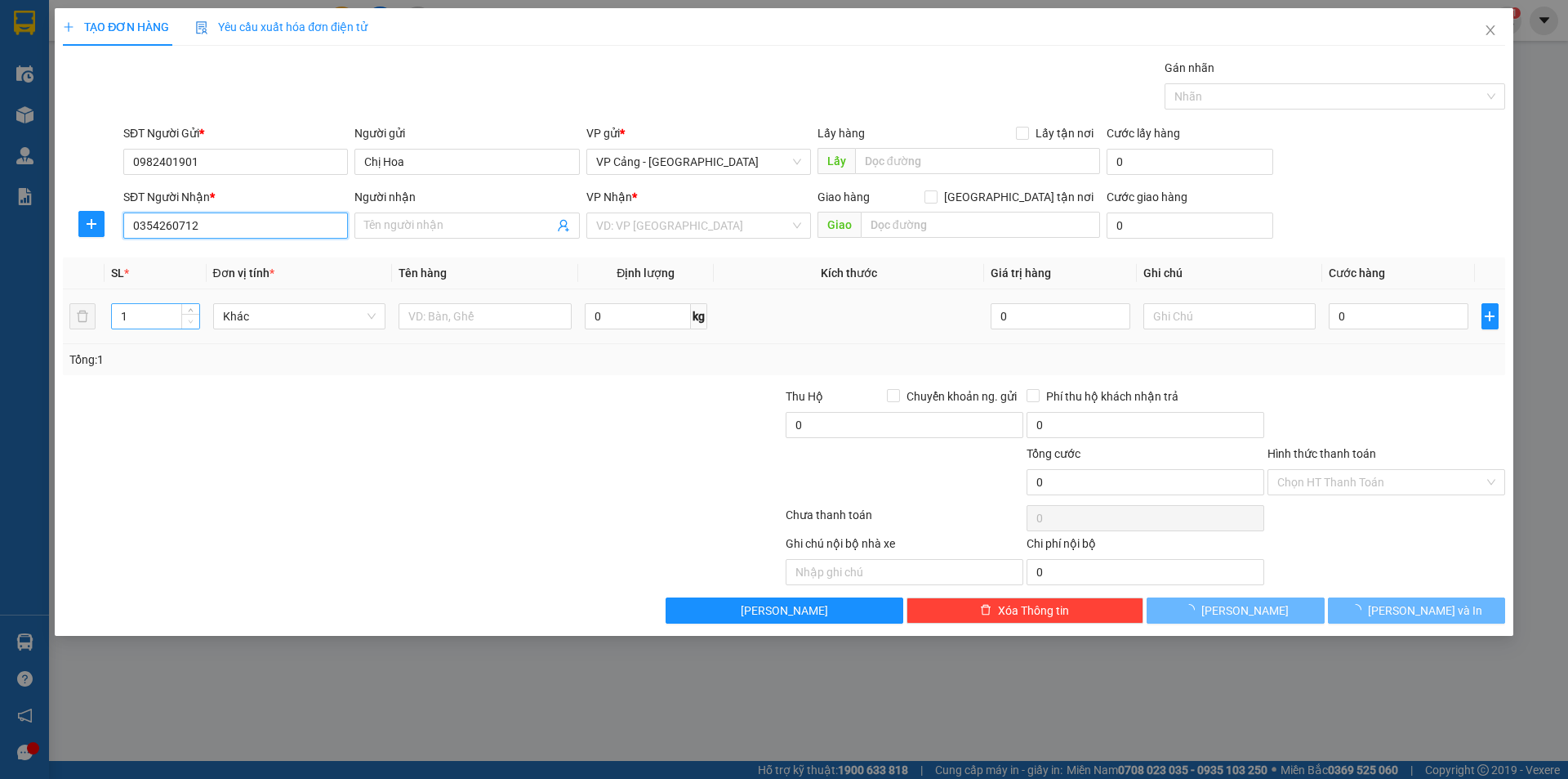
type input "[PERSON_NAME]"
checkbox input "true"
type input "tp - lào cai"
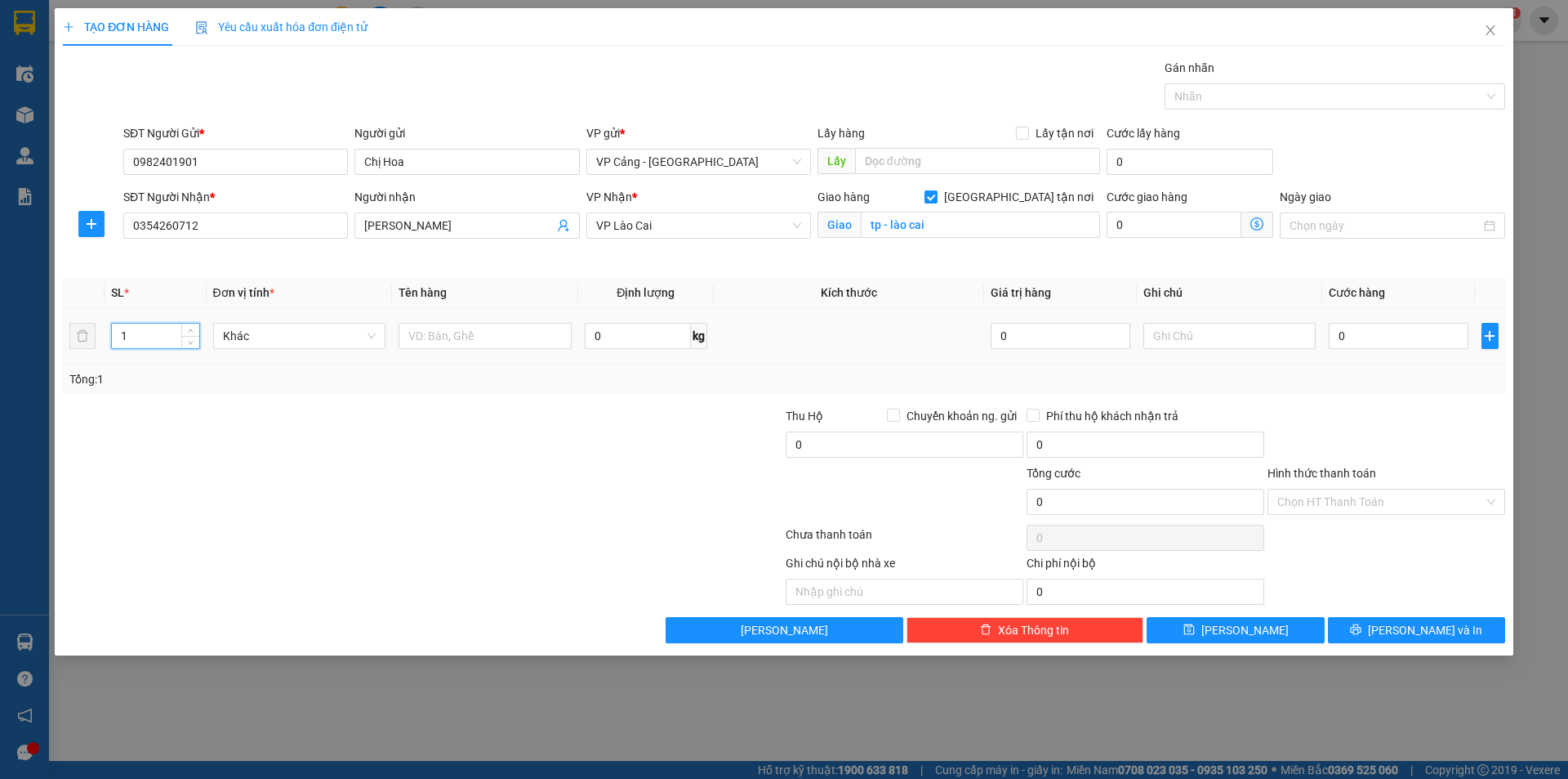
click at [156, 339] on input "1" at bounding box center [155, 336] width 87 height 25
type input "20"
click at [429, 338] on input "text" at bounding box center [486, 335] width 173 height 26
type input "20 xô dầu +PXK"
click at [1416, 342] on input "0" at bounding box center [1399, 335] width 139 height 26
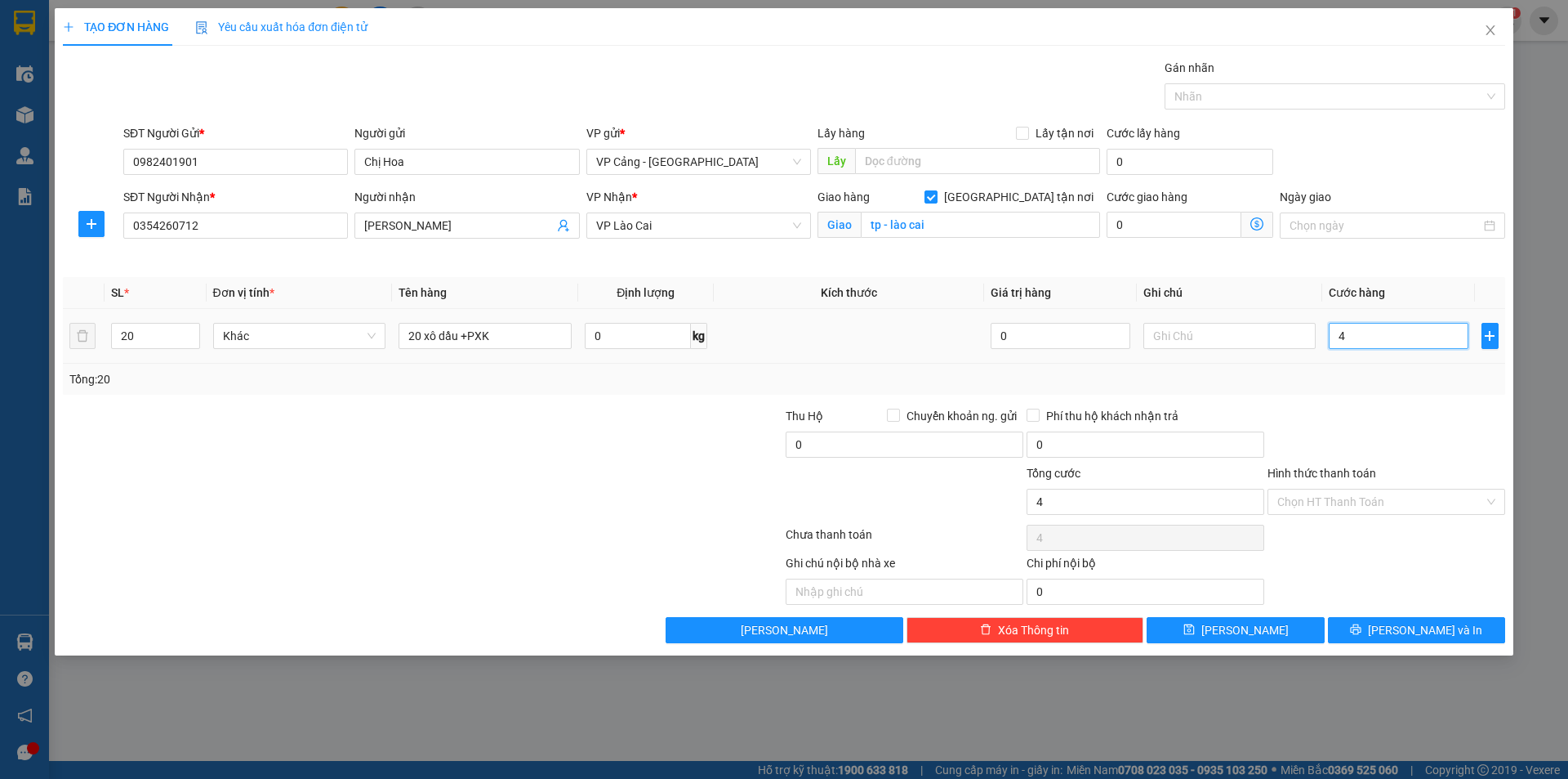
type input "4"
type input "40"
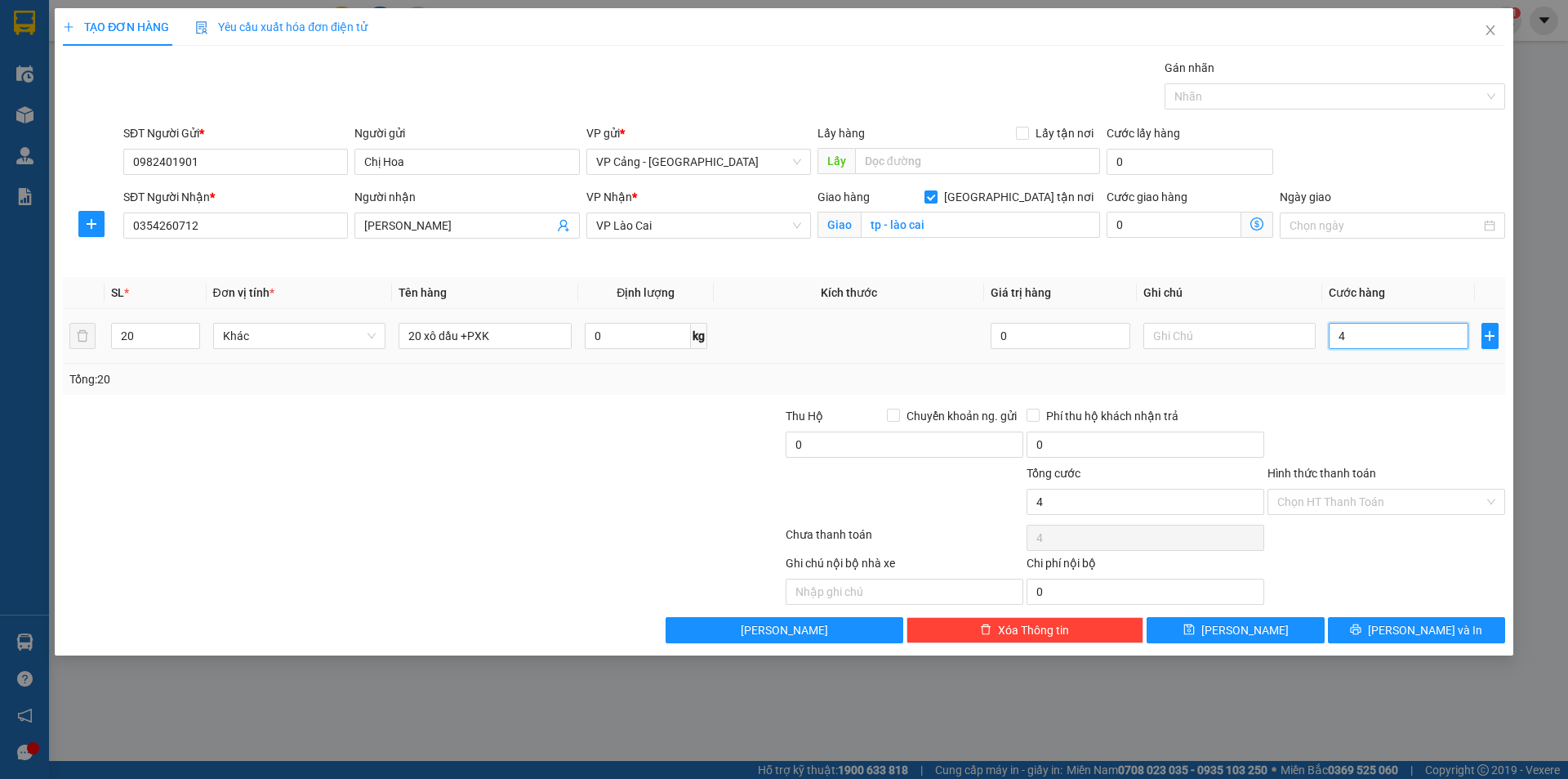
type input "40"
type input "400"
type input "400.000"
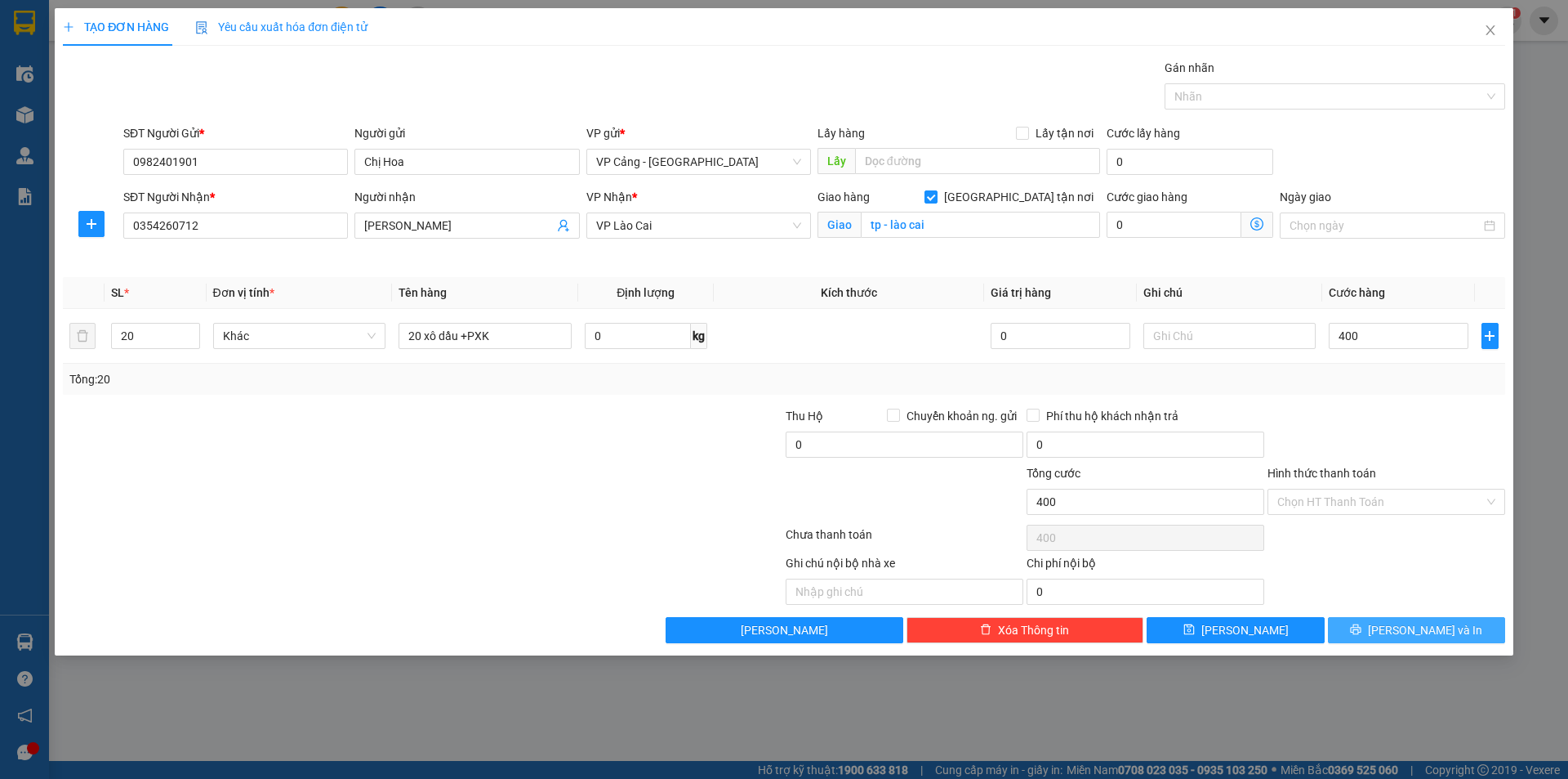
type input "400.000"
click at [1425, 631] on span "[PERSON_NAME] và In" at bounding box center [1425, 629] width 114 height 18
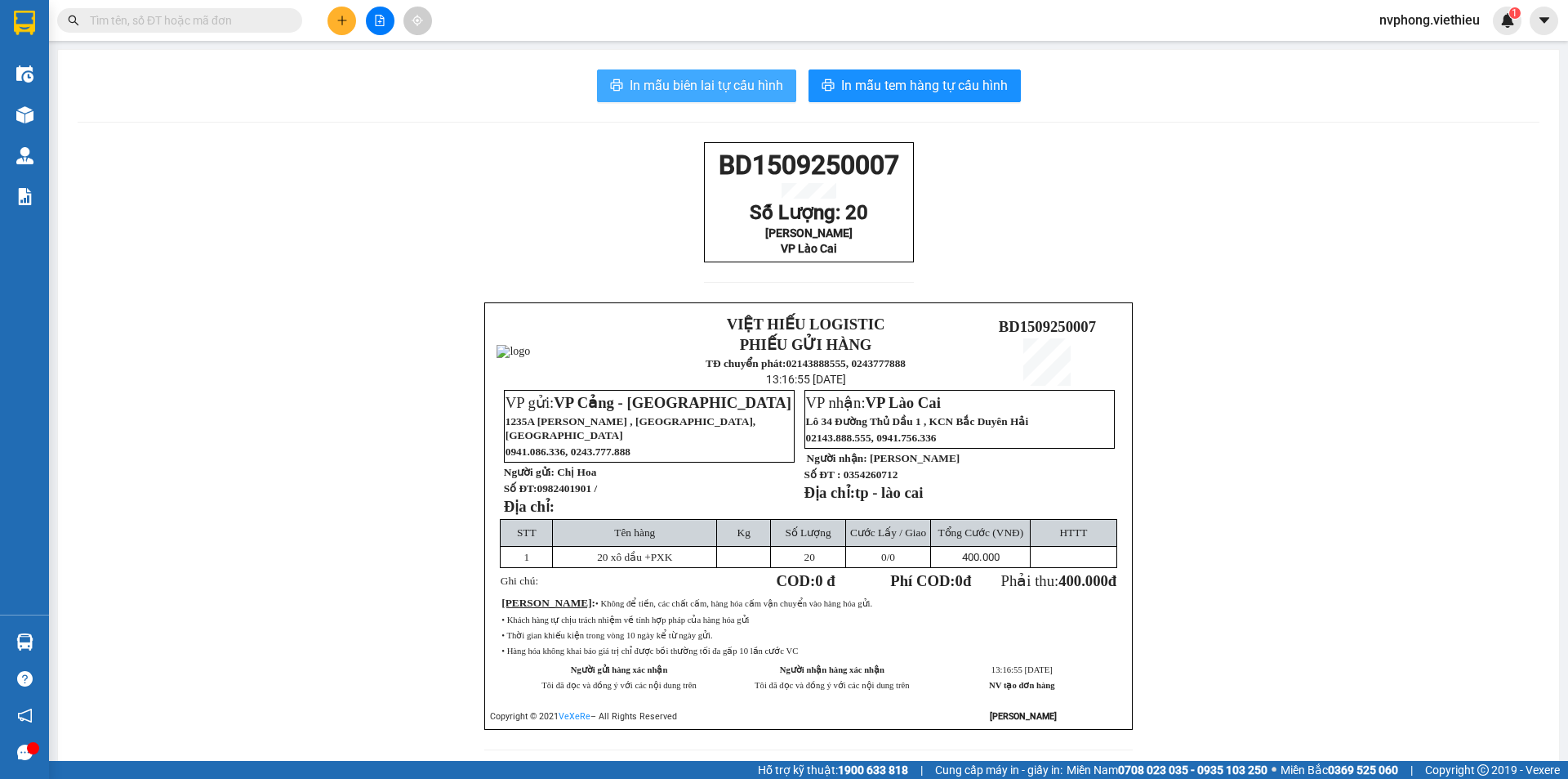
click at [668, 89] on span "In mẫu biên lai tự cấu hình" at bounding box center [705, 85] width 153 height 20
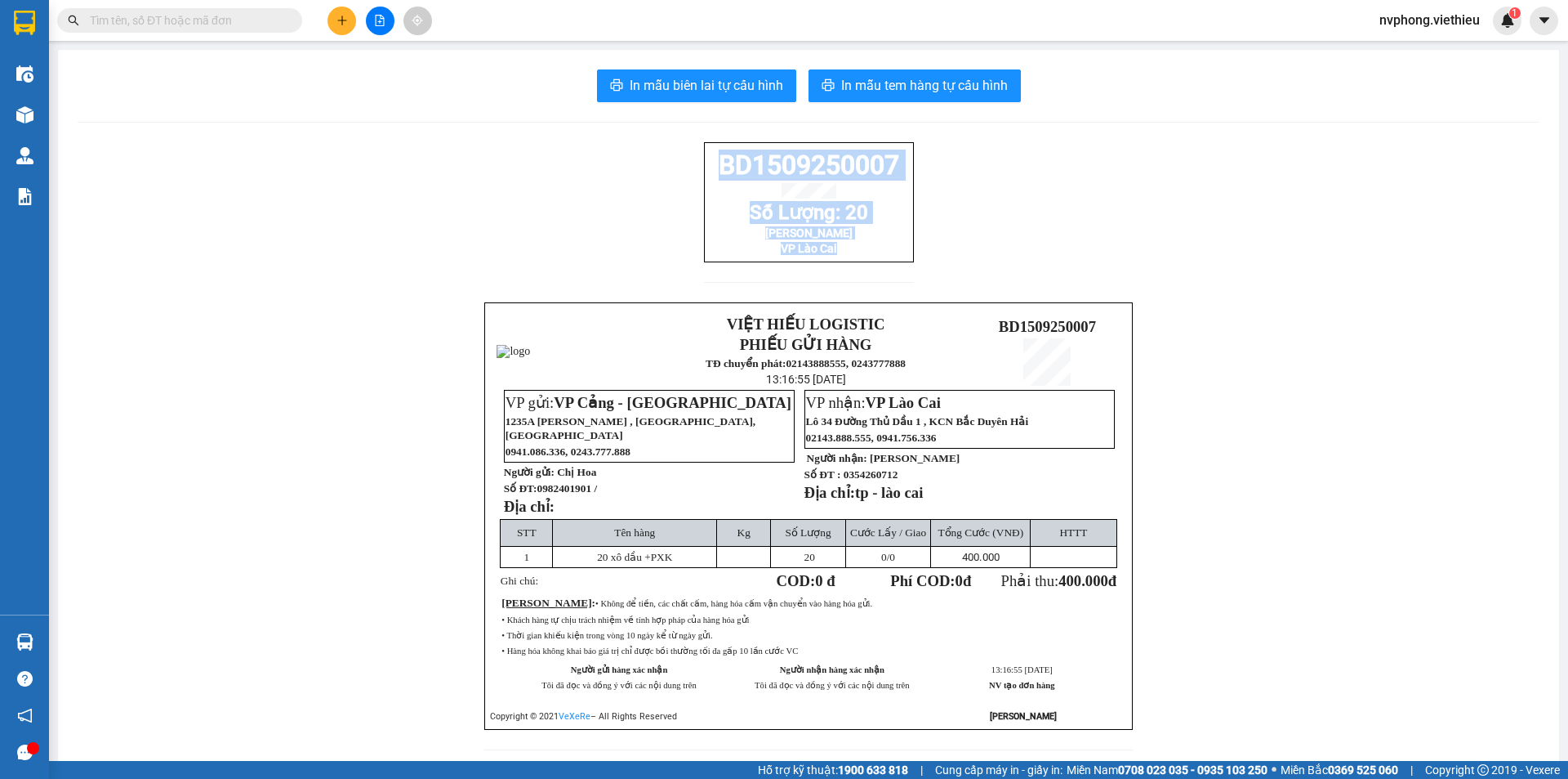
drag, startPoint x: 904, startPoint y: 279, endPoint x: 659, endPoint y: 152, distance: 276.0
click at [659, 152] on div "BD1509250007 Số Lượng: 20 anh Trọng VP Lào Cai VIỆT HIẾU LOGISTIC PHIẾU GỬI HÀN…" at bounding box center [808, 455] width 1462 height 628
copy div "BD1509250007 Số Lượng: 20 anh Trọng VP Lào Cai"
click at [344, 25] on icon "plus" at bounding box center [342, 20] width 11 height 11
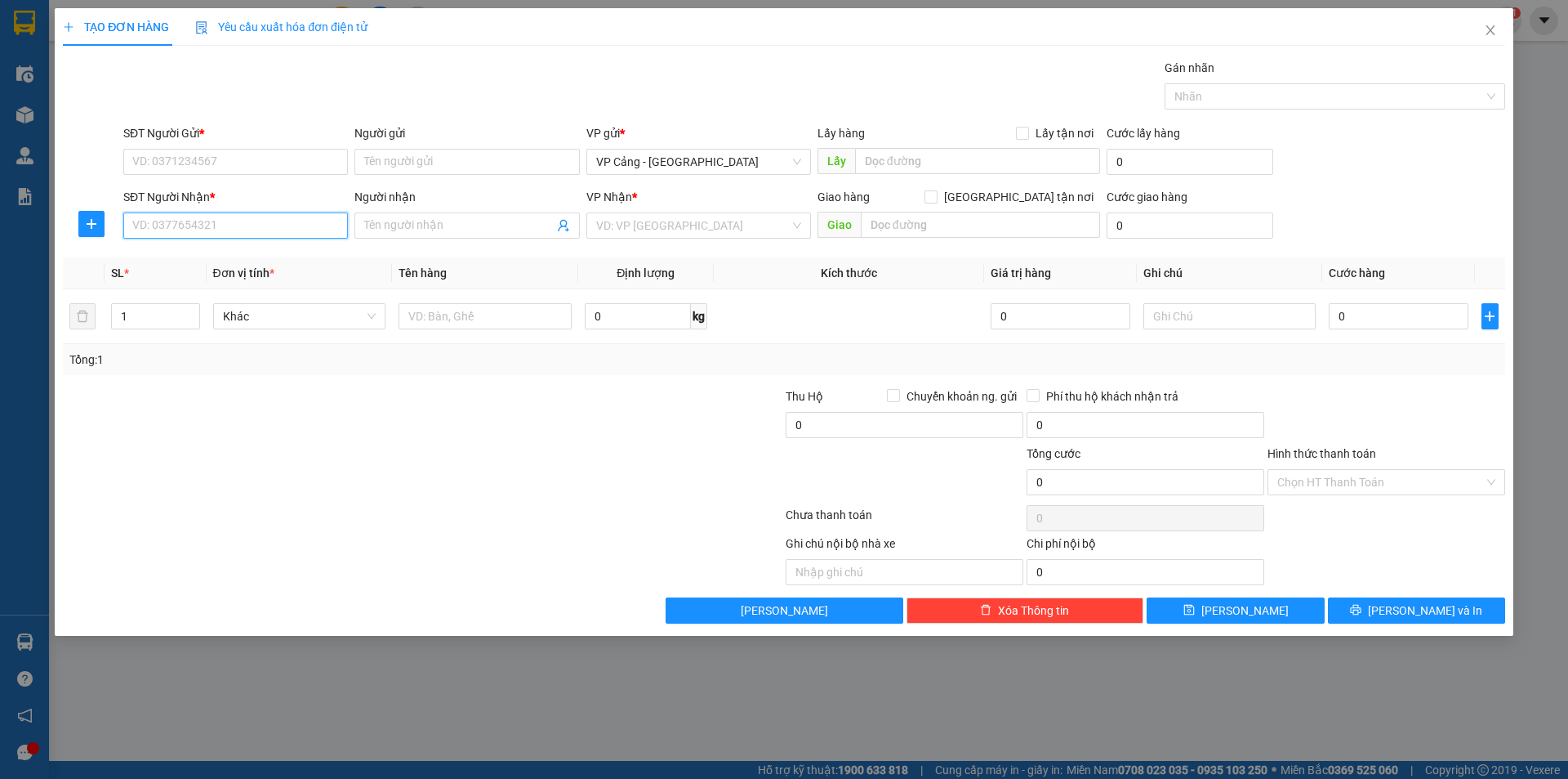
click at [170, 226] on input "SĐT Người Nhận *" at bounding box center [236, 225] width 225 height 26
click at [158, 153] on input "SĐT Người Gửi *" at bounding box center [236, 161] width 225 height 26
click at [208, 192] on div "0979547986 - Dũng" at bounding box center [235, 194] width 205 height 18
type input "0979547986"
type input "Dũng"
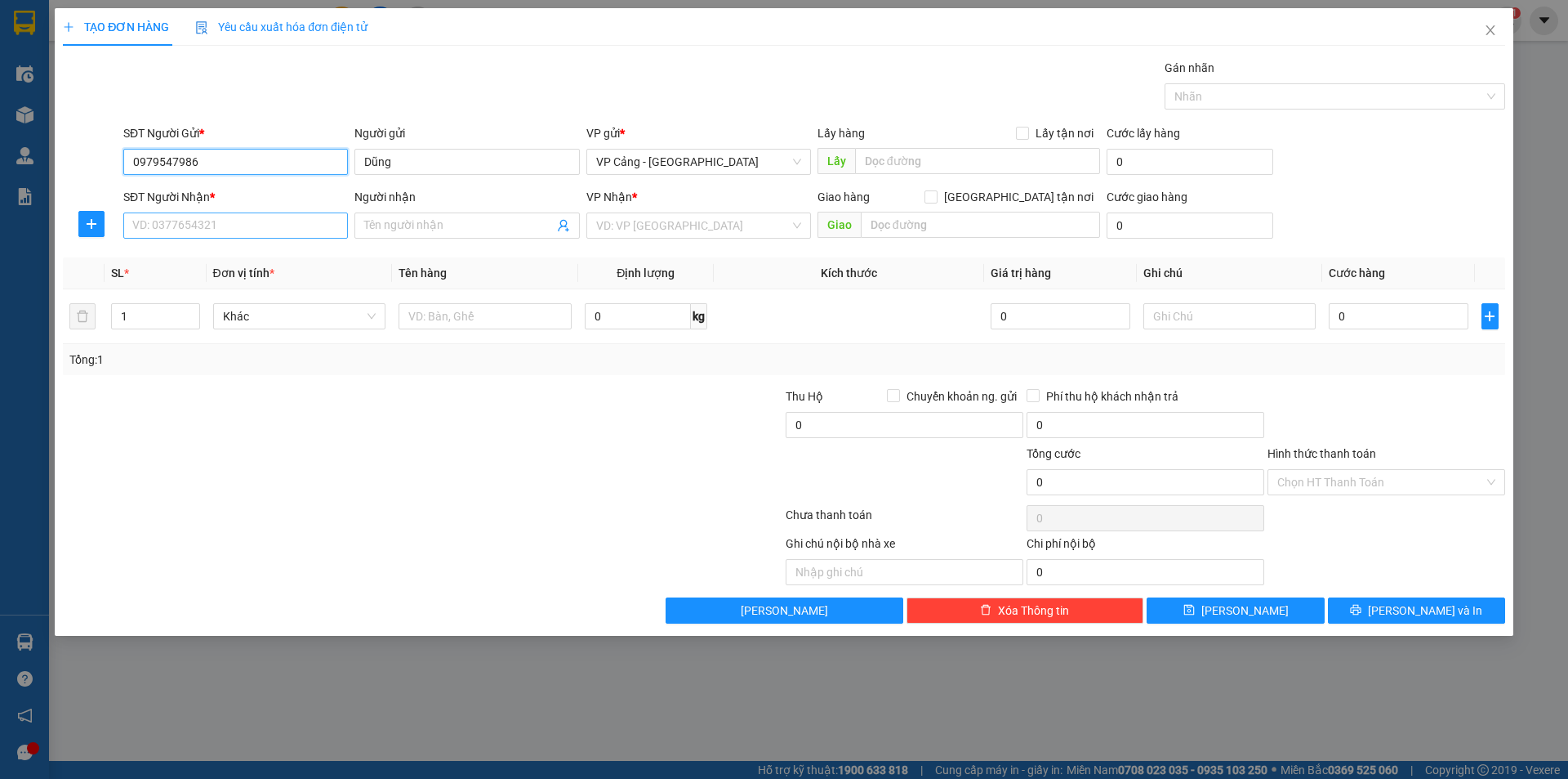
type input "0979547986"
click at [209, 225] on input "SĐT Người Nhận *" at bounding box center [236, 225] width 225 height 26
click at [265, 267] on div "0964888555 - Duy Canifa" at bounding box center [235, 258] width 205 height 18
type input "0964888555"
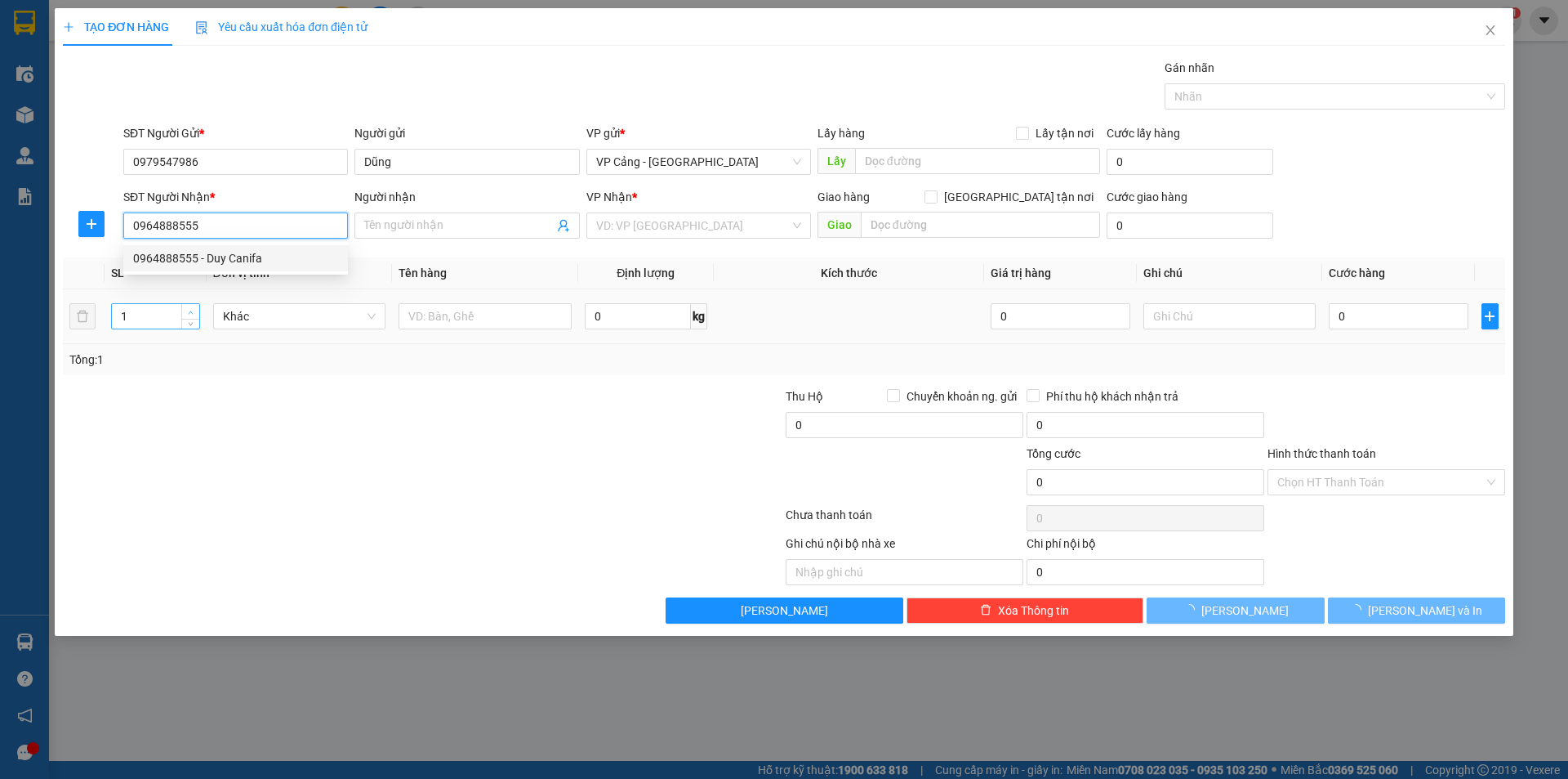
type input "Duy Canifa"
checkbox input "true"
type input "TP Lào Cai"
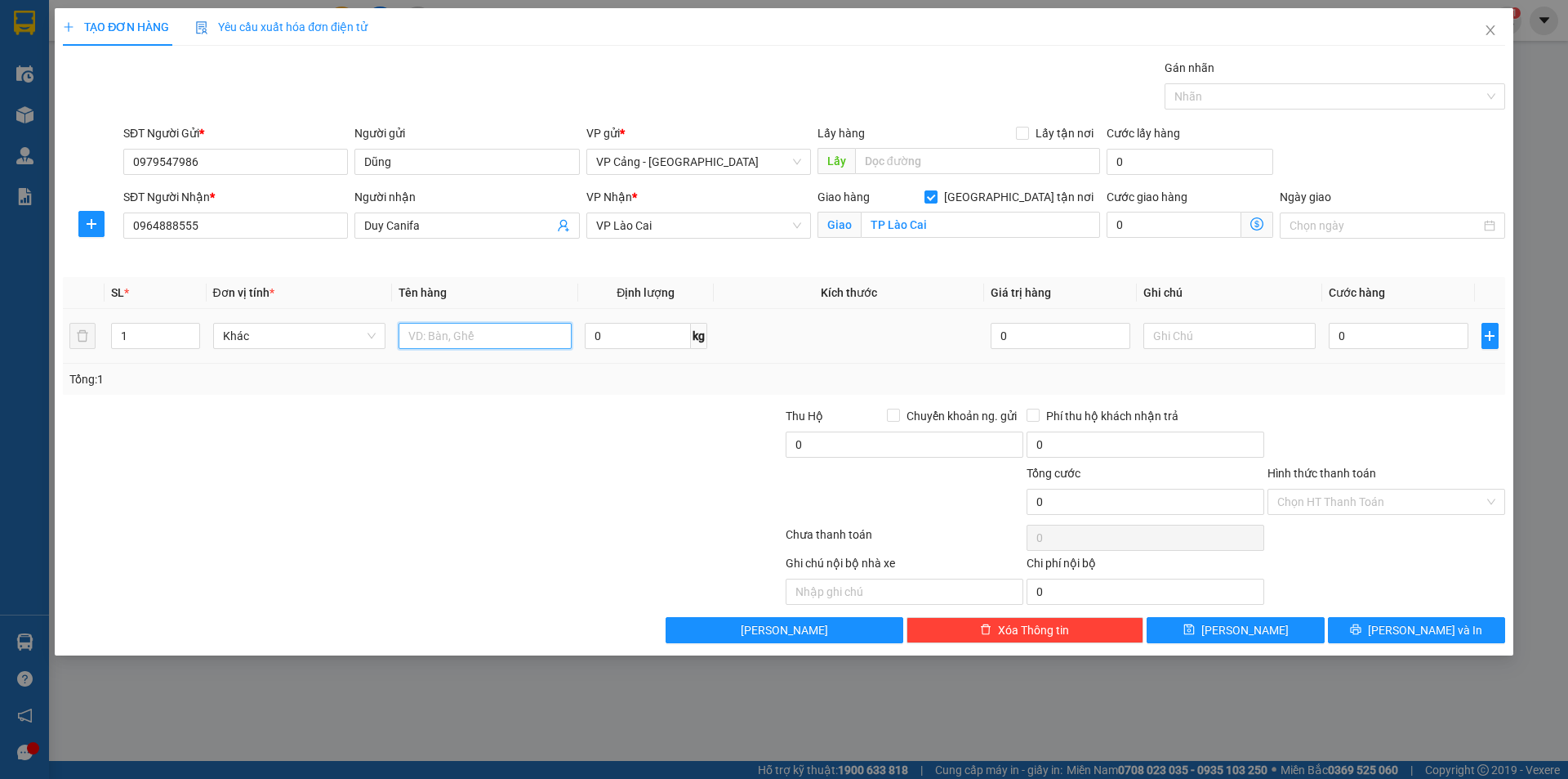
click at [426, 337] on input "text" at bounding box center [486, 335] width 173 height 26
type input "1 kiện"
click at [1392, 332] on input "0" at bounding box center [1399, 335] width 139 height 26
type input "4"
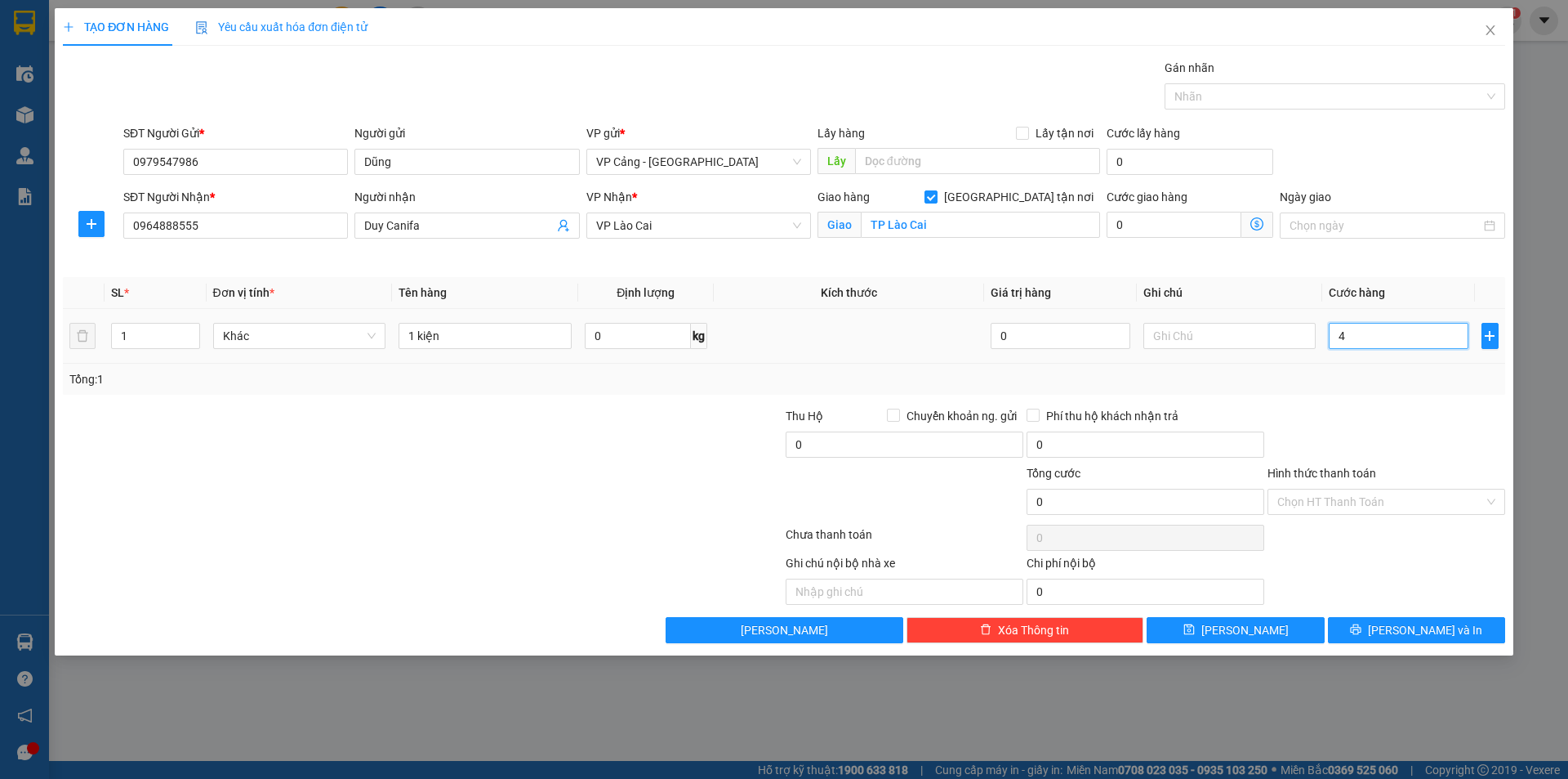
type input "4"
type input "40"
type input "40.000"
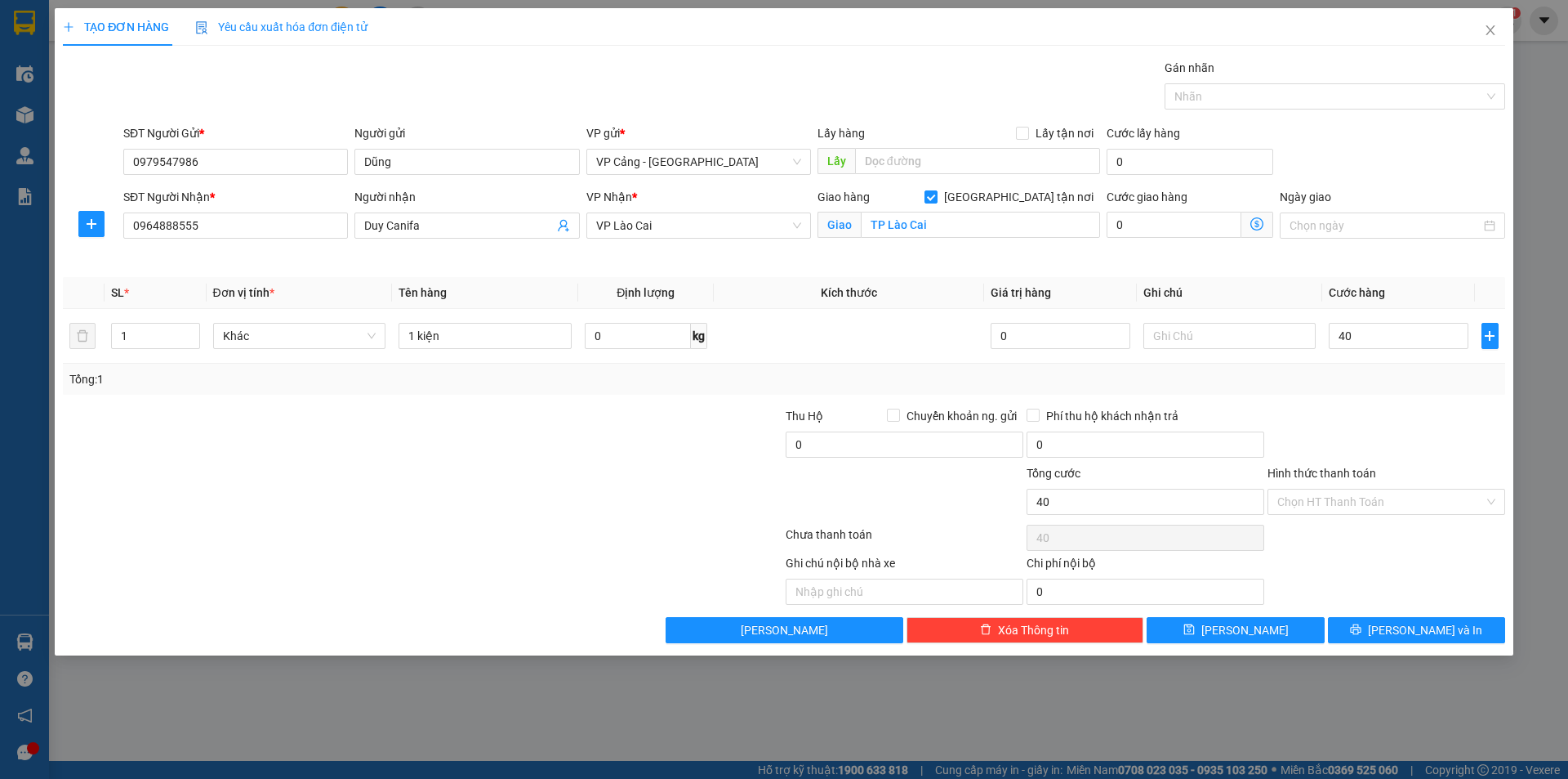
type input "40.000"
click at [435, 474] on div at bounding box center [302, 492] width 482 height 57
click at [1283, 497] on input "Hình thức thanh toán" at bounding box center [1380, 502] width 207 height 25
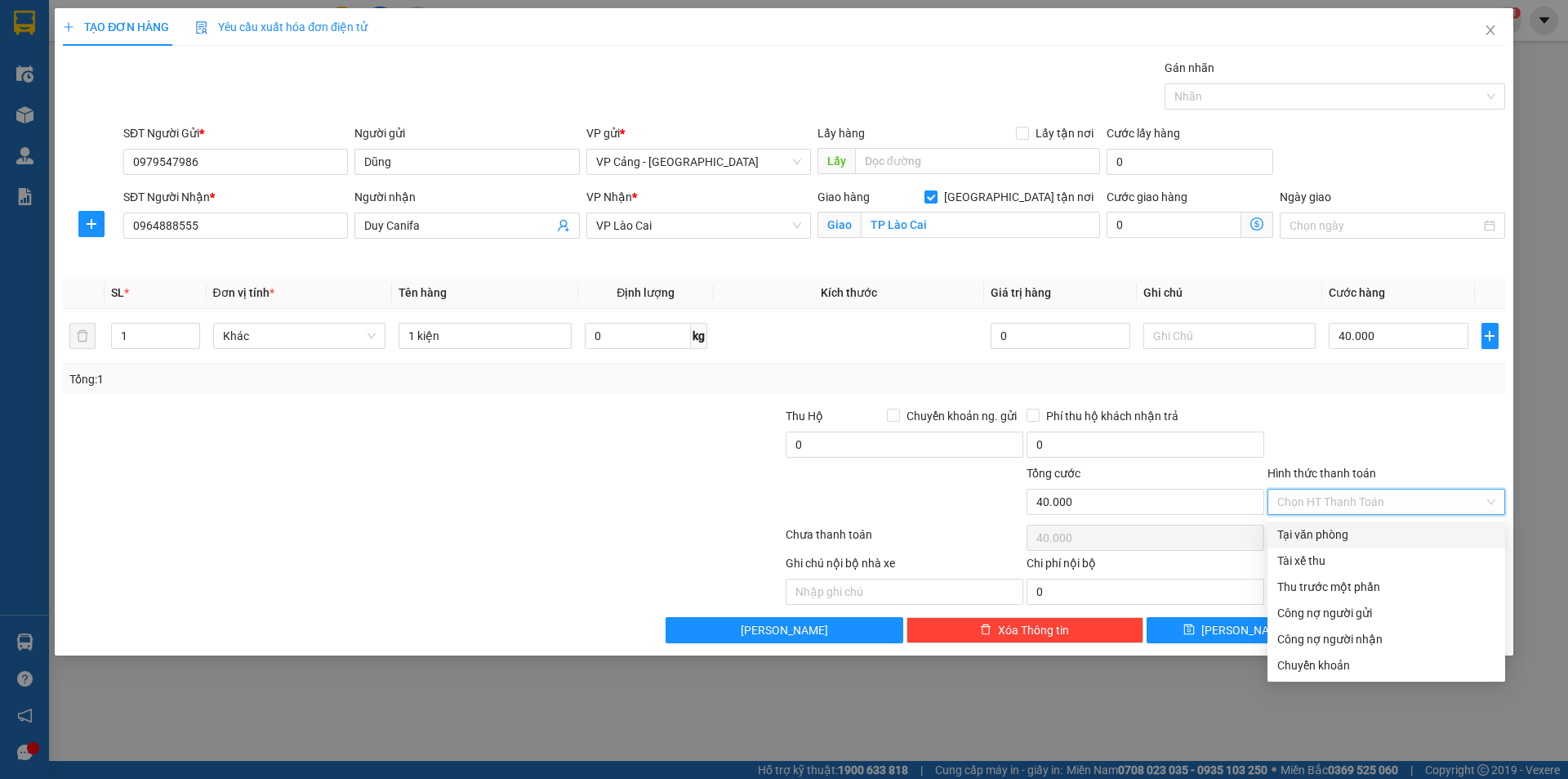
click at [1296, 531] on div "Tại văn phòng" at bounding box center [1386, 534] width 218 height 18
type input "0"
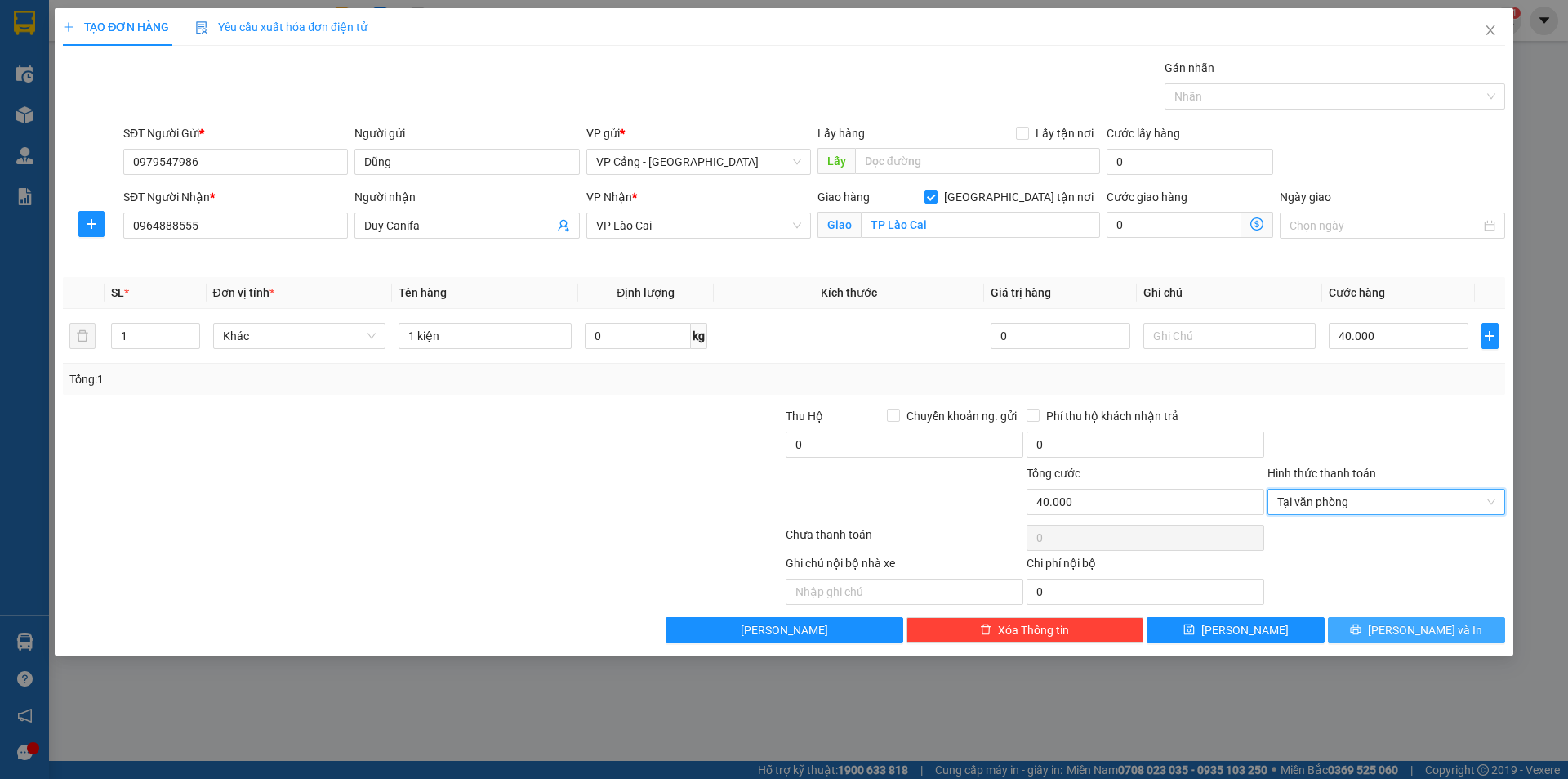
click at [1472, 628] on button "[PERSON_NAME] và In" at bounding box center [1417, 629] width 177 height 26
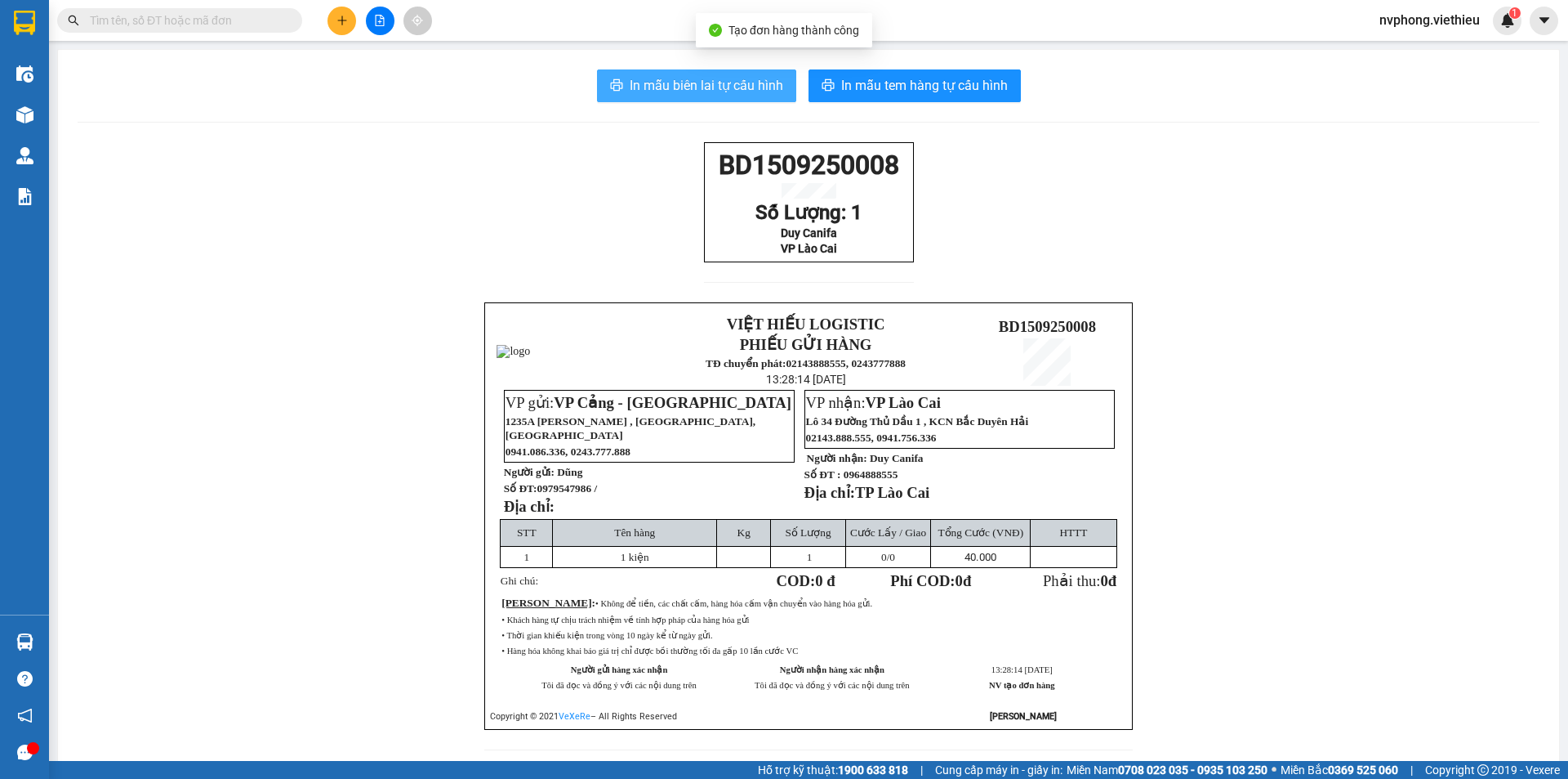
click at [710, 91] on span "In mẫu biên lai tự cấu hình" at bounding box center [705, 85] width 153 height 20
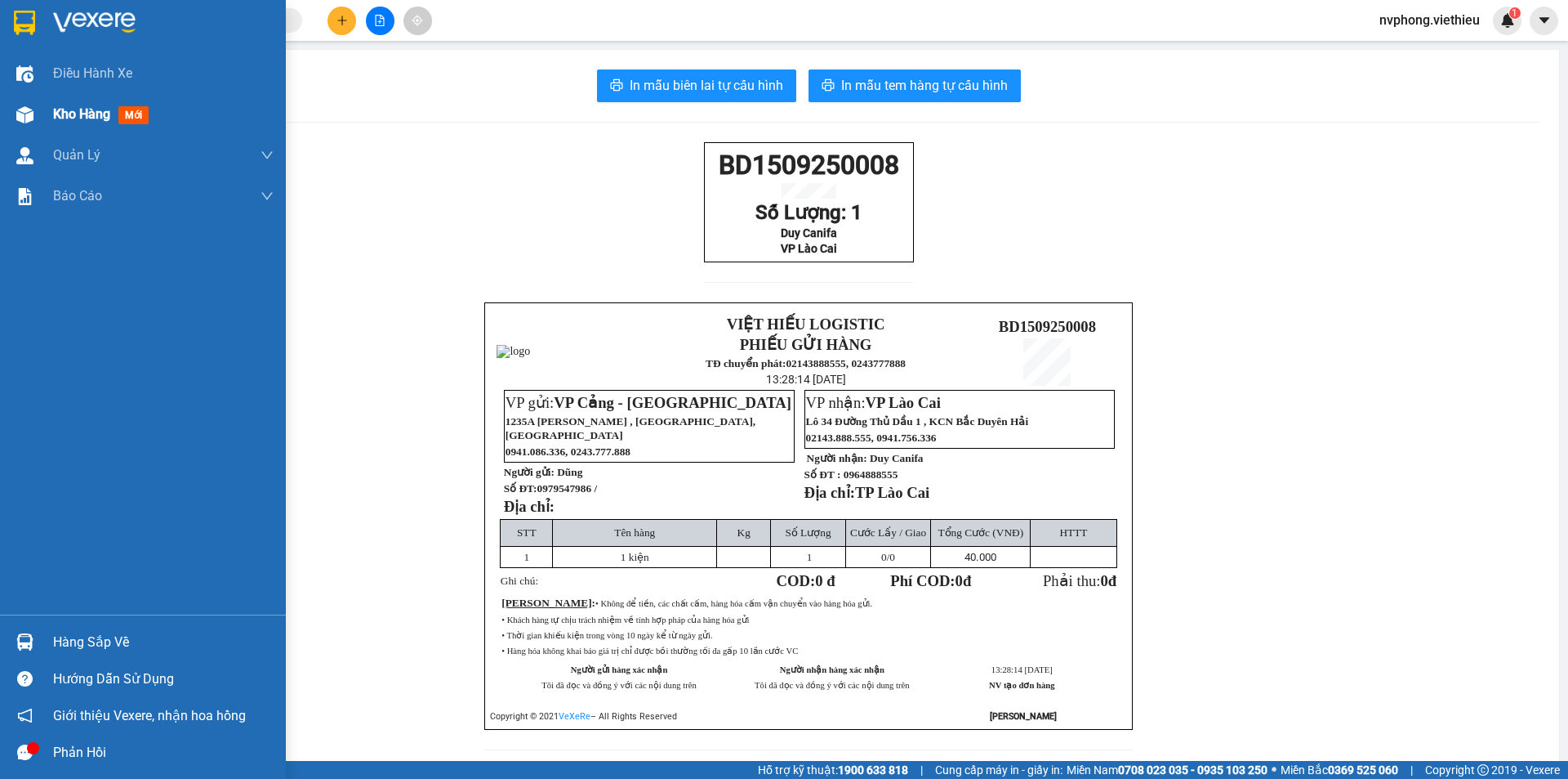
click at [40, 111] on div "Kho hàng mới" at bounding box center [143, 114] width 286 height 41
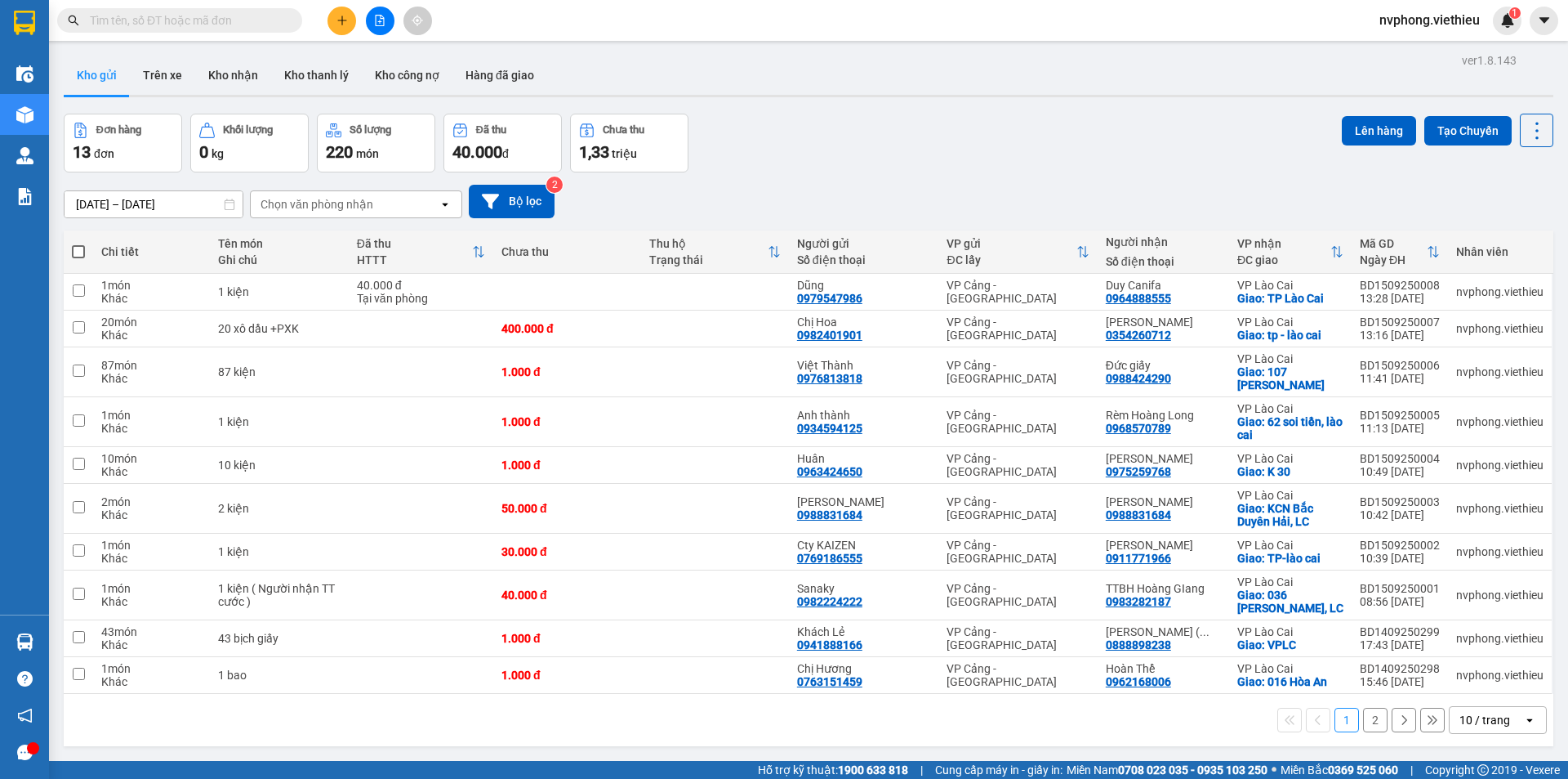
click at [273, 203] on div "Chọn văn phòng nhận" at bounding box center [317, 204] width 112 height 16
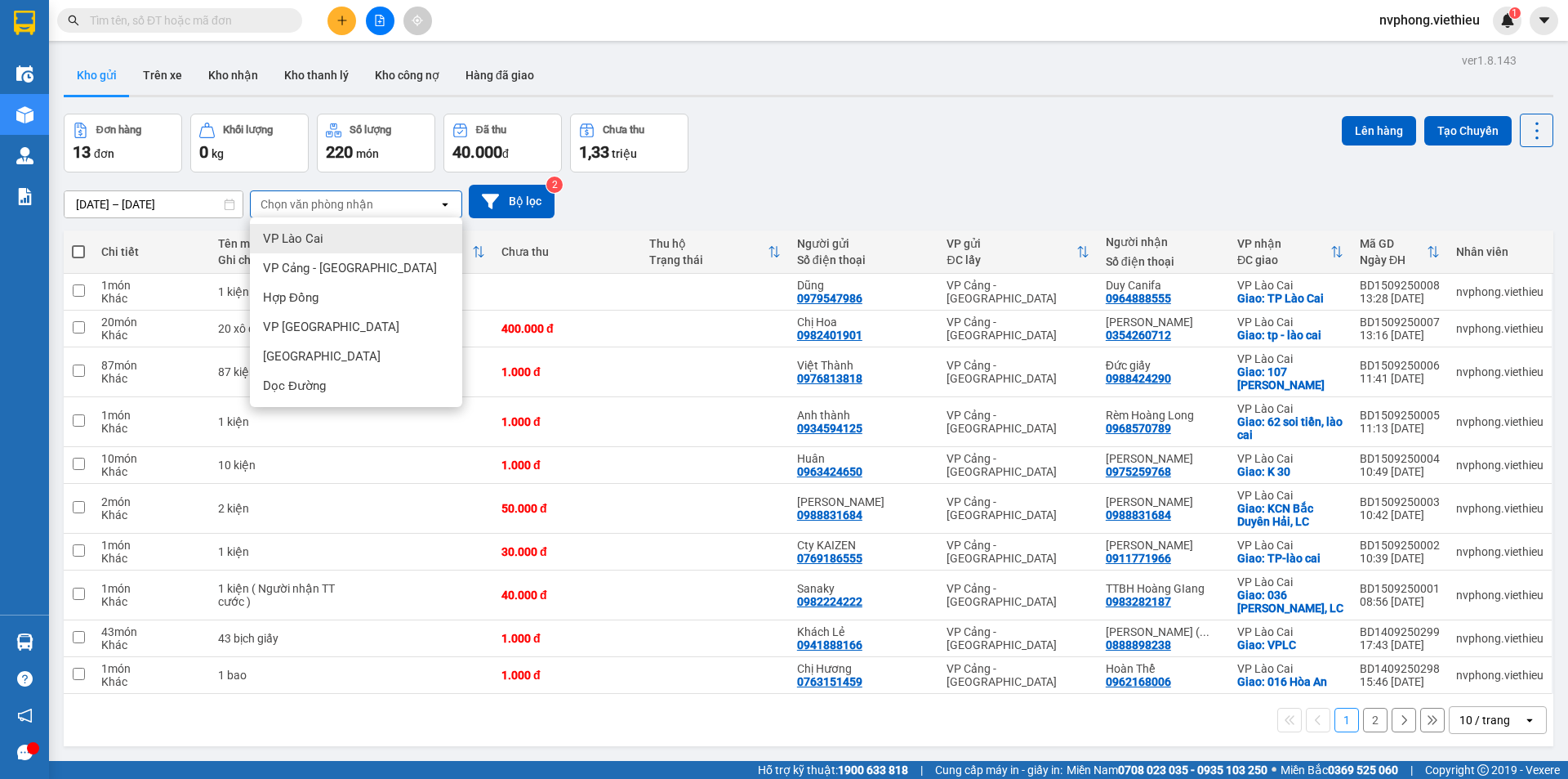
click at [297, 237] on span "VP Lào Cai" at bounding box center [292, 238] width 60 height 16
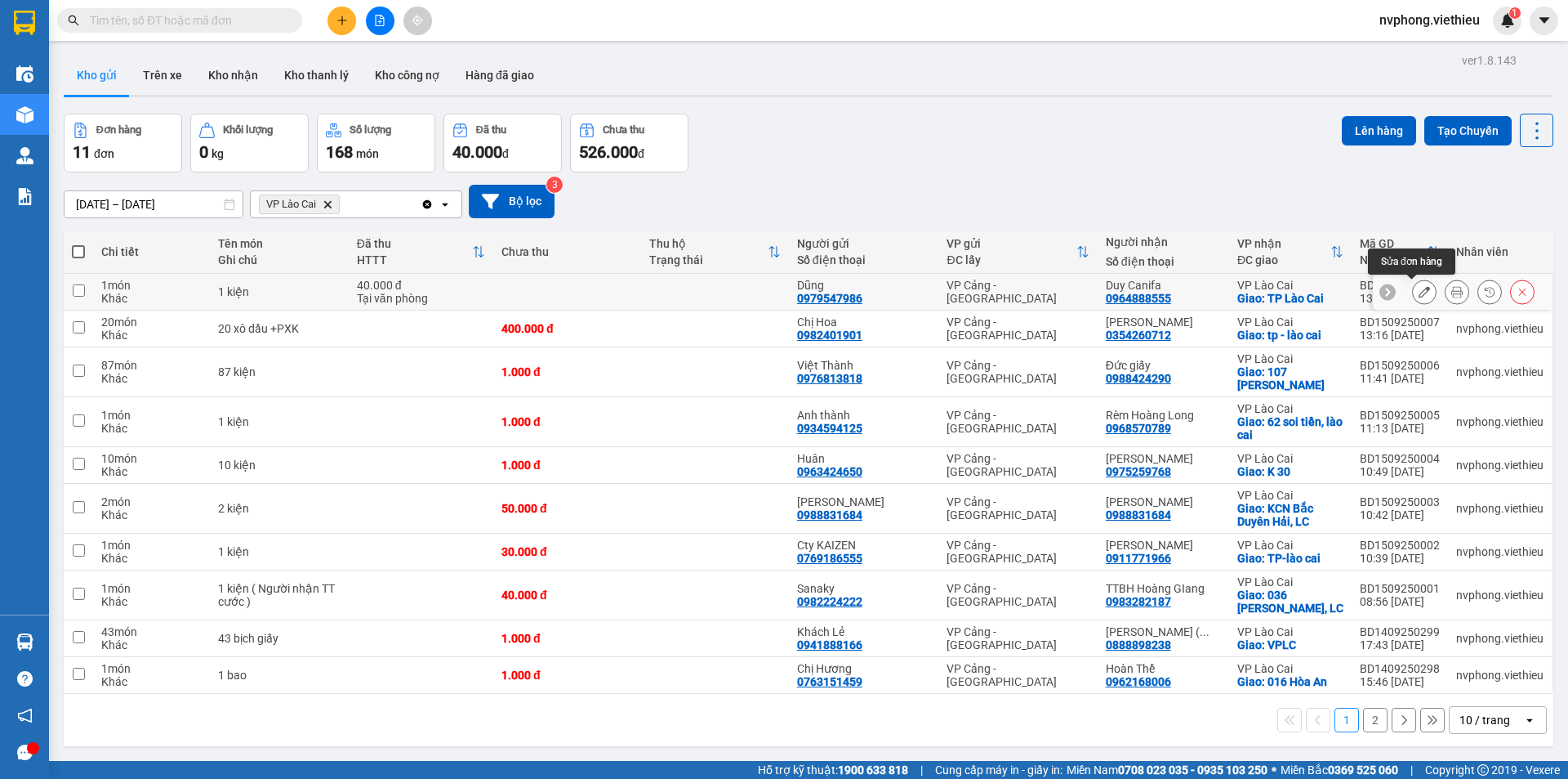
click at [1419, 290] on icon at bounding box center [1424, 291] width 11 height 11
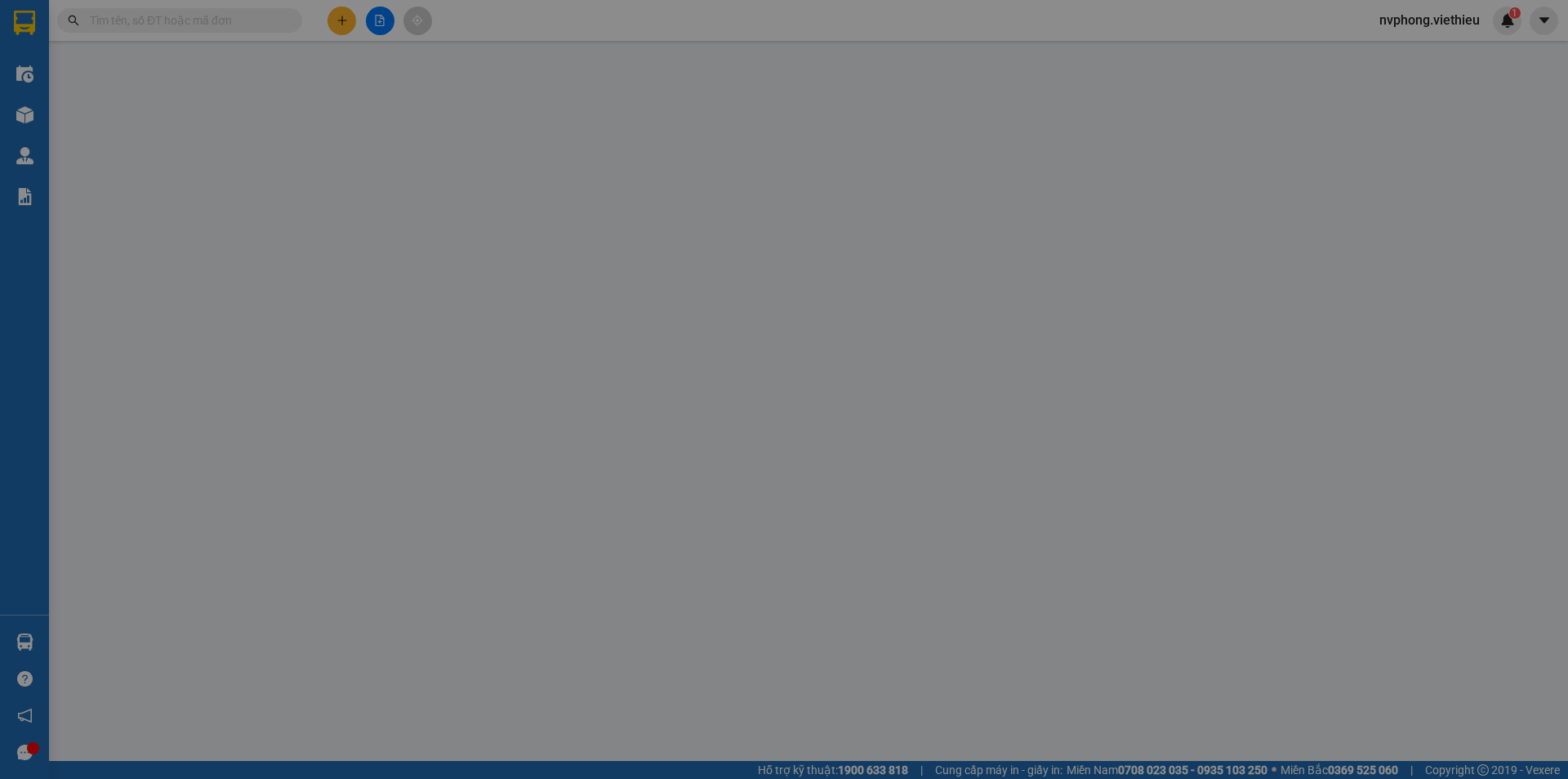
type input "0979547986"
type input "Dũng"
type input "0964888555"
type input "Duy Canifa"
checkbox input "true"
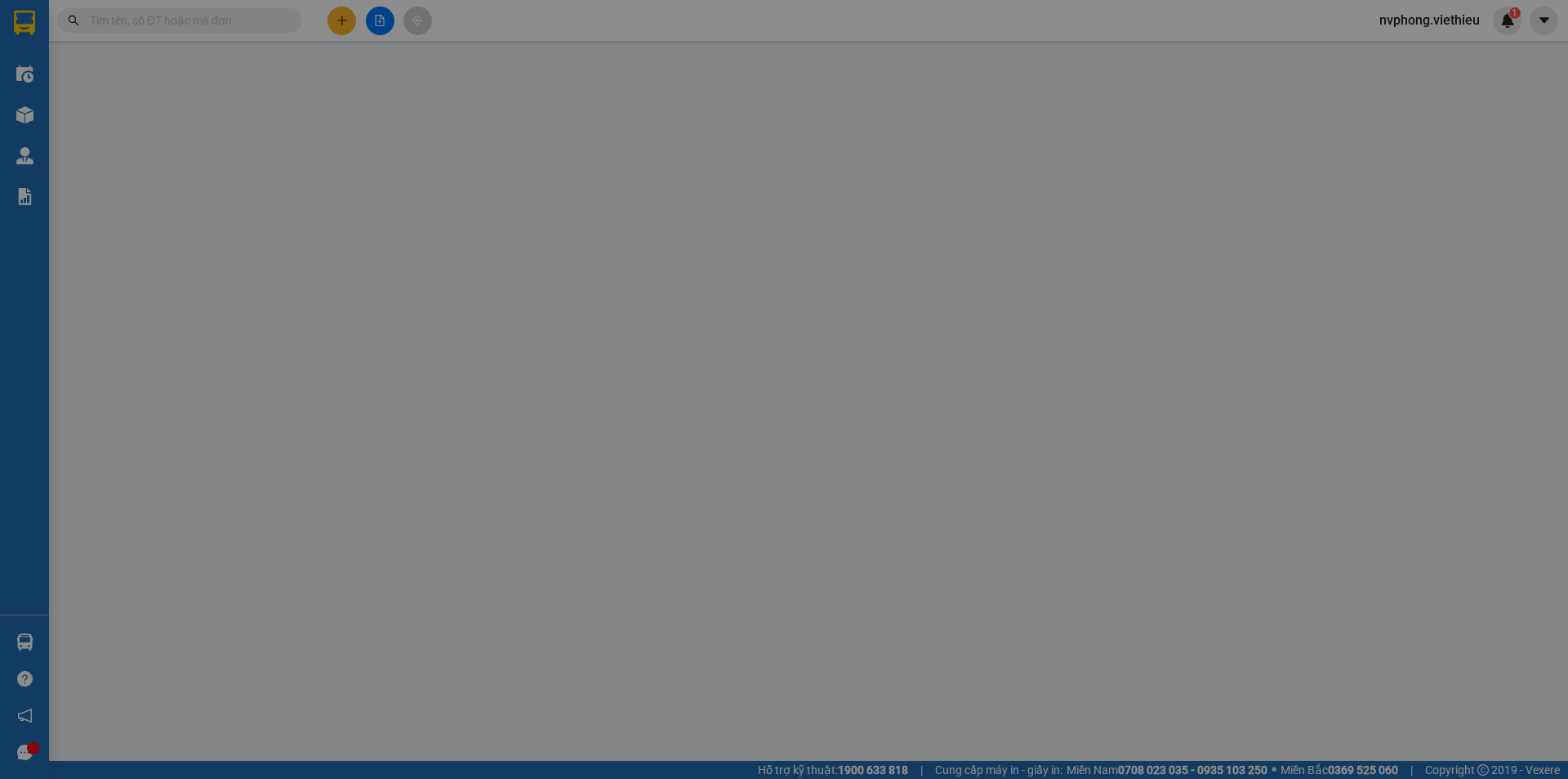
type input "TP Lào Cai"
type input "40.000"
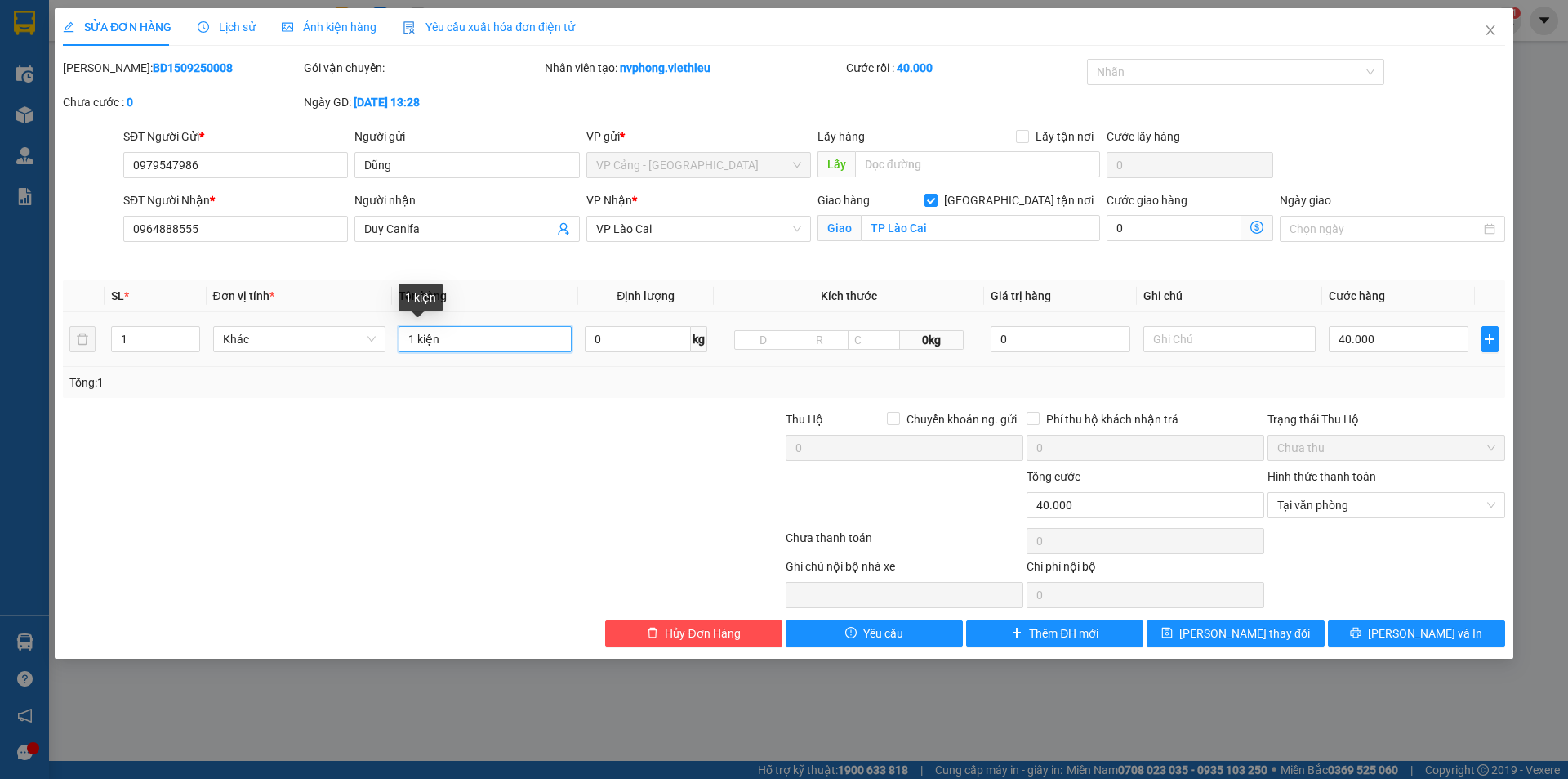
click at [458, 348] on input "1 kiện" at bounding box center [486, 338] width 173 height 26
type input "1 bao"
click at [1272, 635] on span "[PERSON_NAME] thay đổi" at bounding box center [1244, 632] width 130 height 18
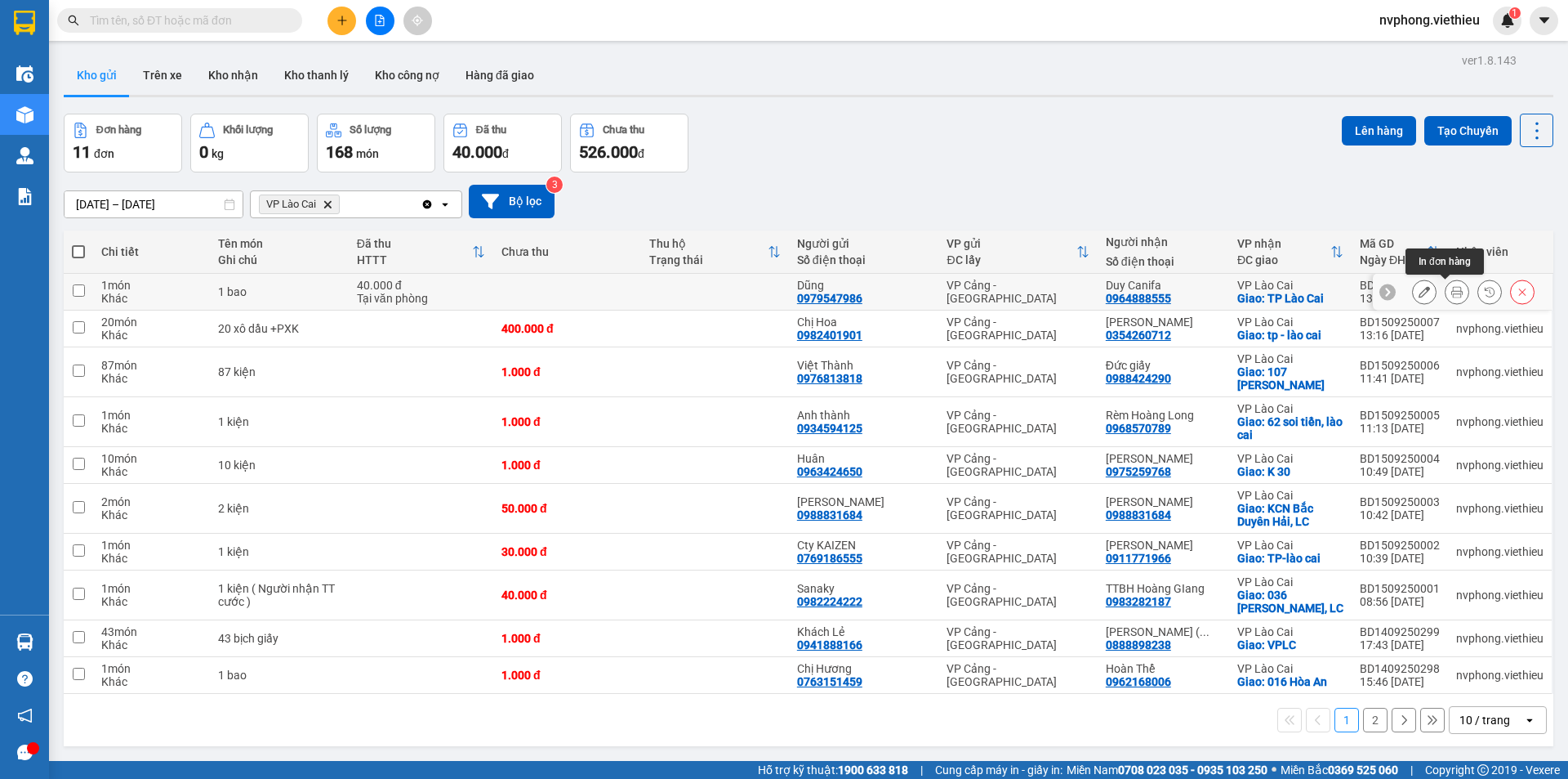
click at [1451, 290] on icon at bounding box center [1457, 291] width 11 height 11
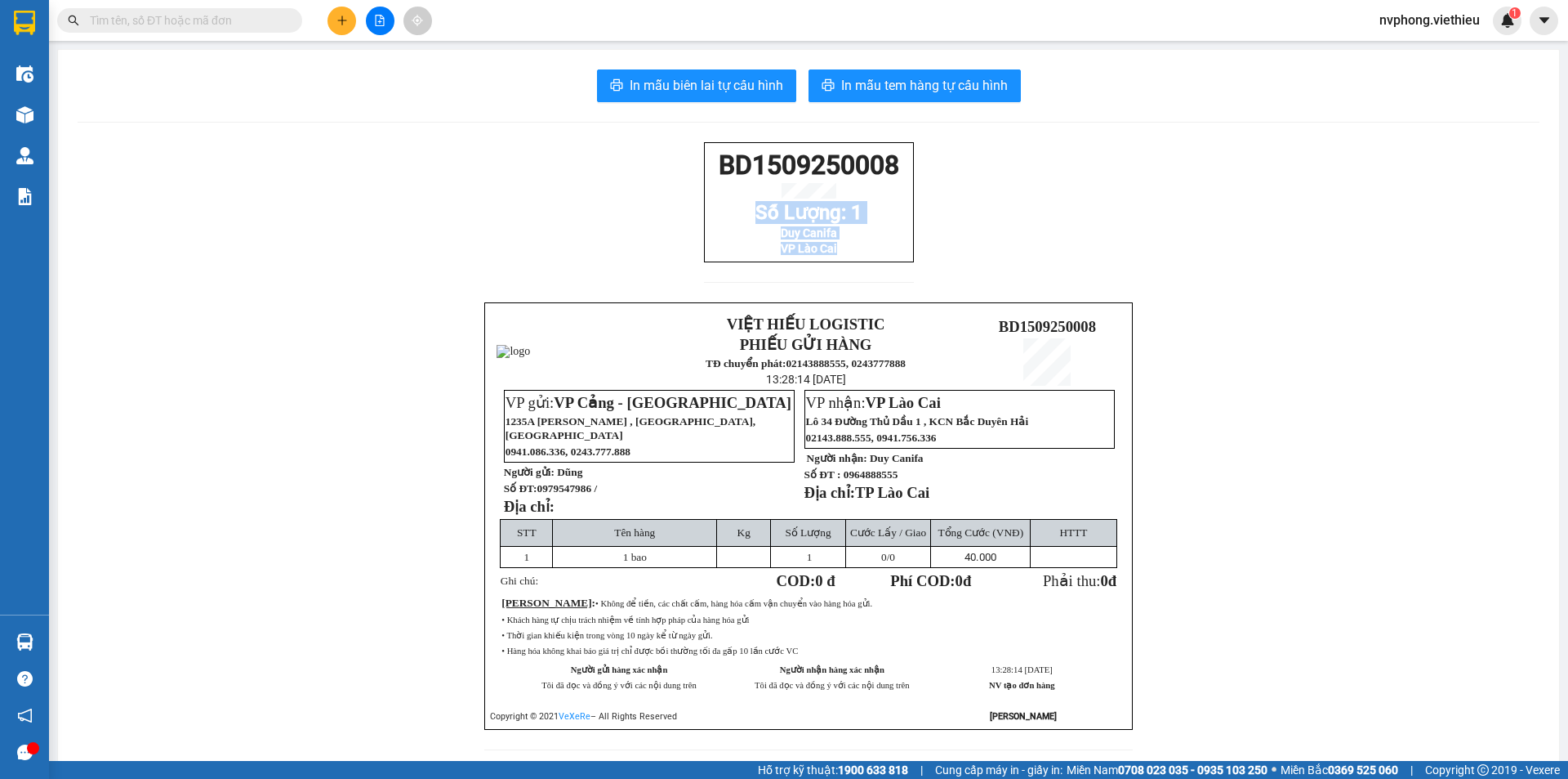
drag, startPoint x: 766, startPoint y: 264, endPoint x: 667, endPoint y: 188, distance: 124.8
click at [667, 188] on div "BD1509250008 Số Lượng: 1 Duy Canifa VP Lào Cai VIỆT HIẾU LOGISTIC PHIẾU GỬI HÀN…" at bounding box center [808, 455] width 1462 height 628
click at [667, 186] on div "BD1509250008 Số Lượng: 1 Duy Canifa VP Lào Cai VIỆT HIẾU LOGISTIC PHIẾU GỬI HÀN…" at bounding box center [808, 455] width 1462 height 628
drag, startPoint x: 842, startPoint y: 279, endPoint x: 683, endPoint y: 154, distance: 202.3
click at [685, 155] on div "BD1509250008 Số Lượng: 1 Duy Canifa VP Lào Cai VIỆT HIẾU LOGISTIC PHIẾU GỬI HÀN…" at bounding box center [808, 455] width 1462 height 628
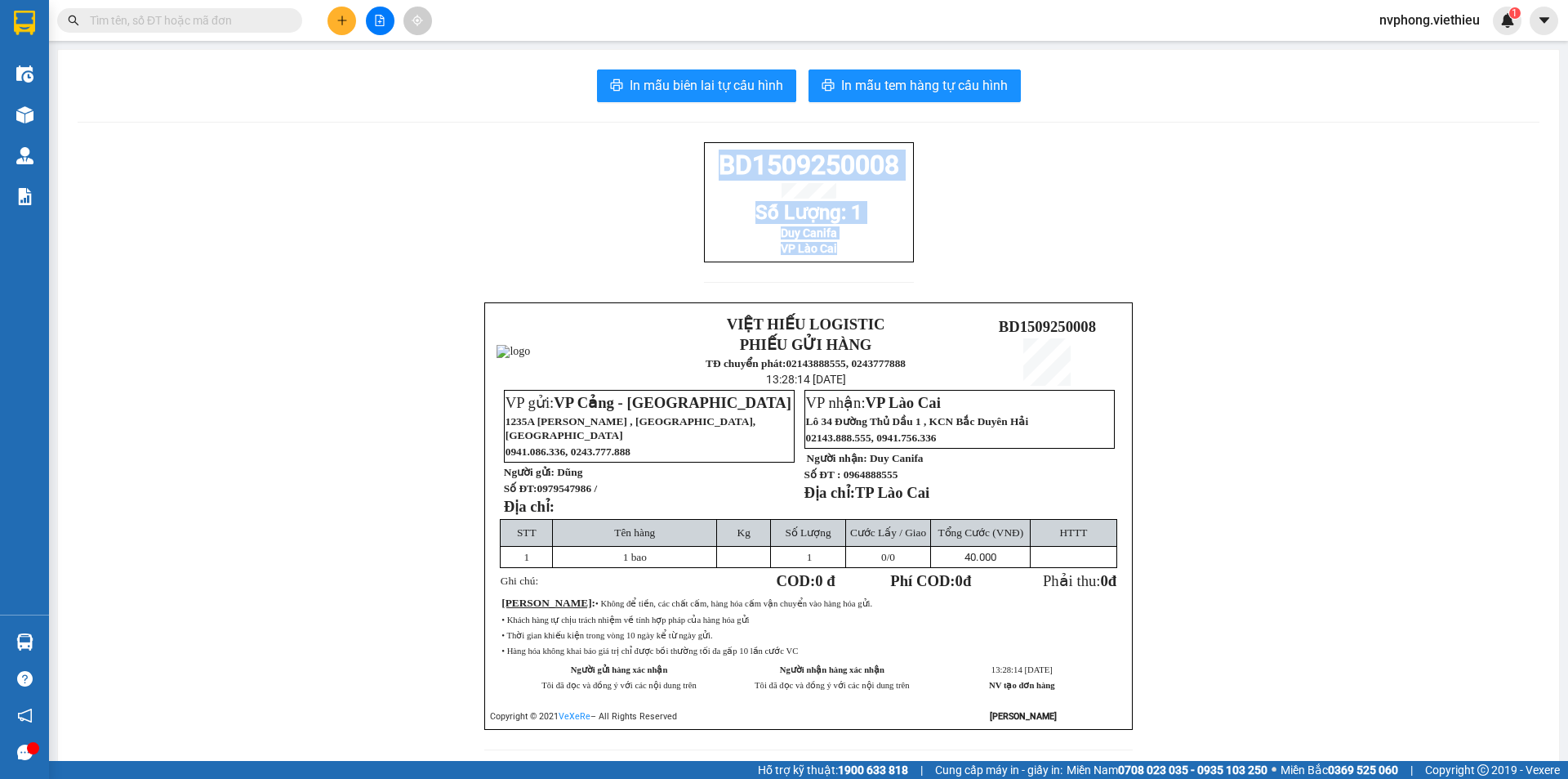
copy div "BD1509250008 Số Lượng: 1 Duy Canifa VP Lào Cai"
